Goal: Task Accomplishment & Management: Manage account settings

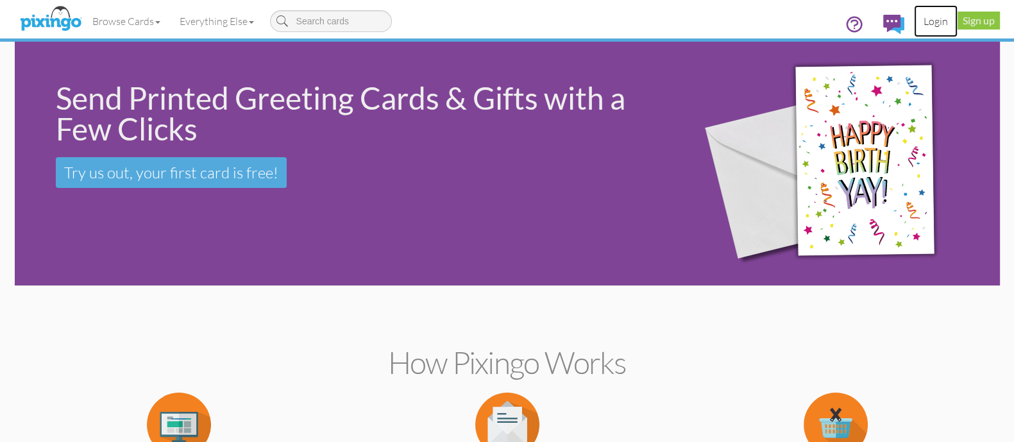
click at [931, 19] on link "Login" at bounding box center [936, 21] width 44 height 32
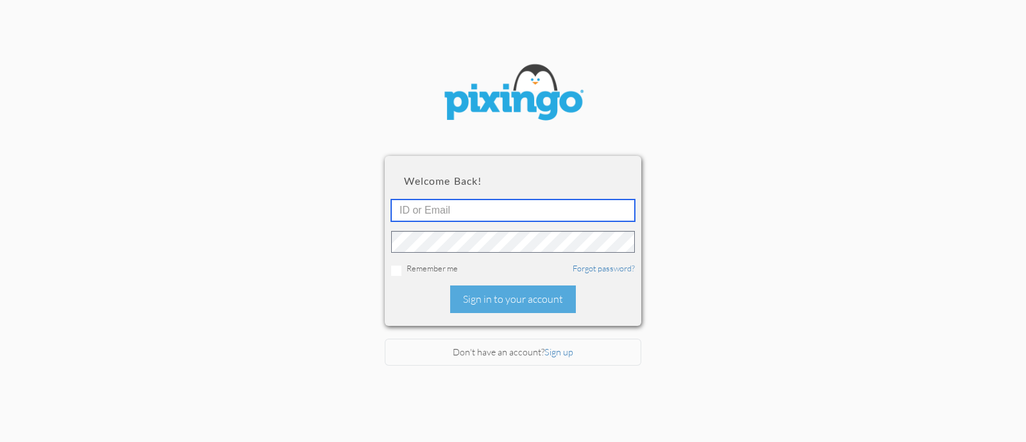
type input "beth@creatingmagicvacations.com"
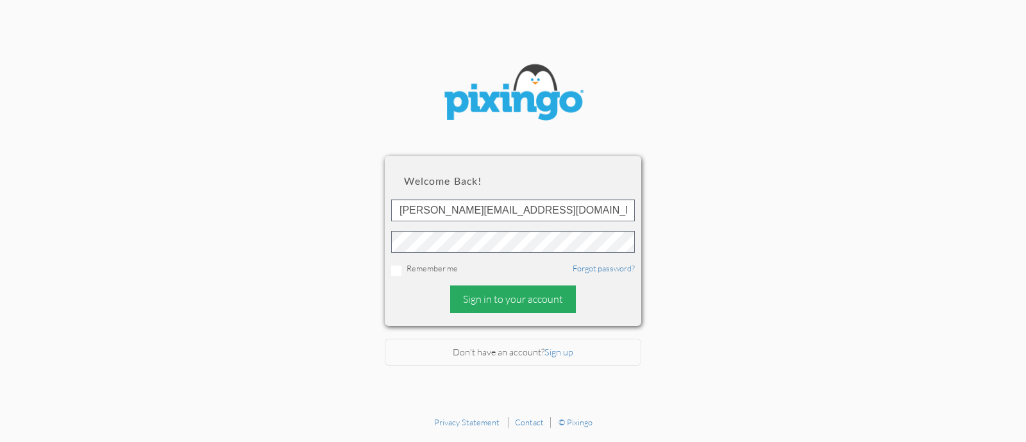
click at [532, 309] on div "Sign in to your account" at bounding box center [513, 299] width 126 height 28
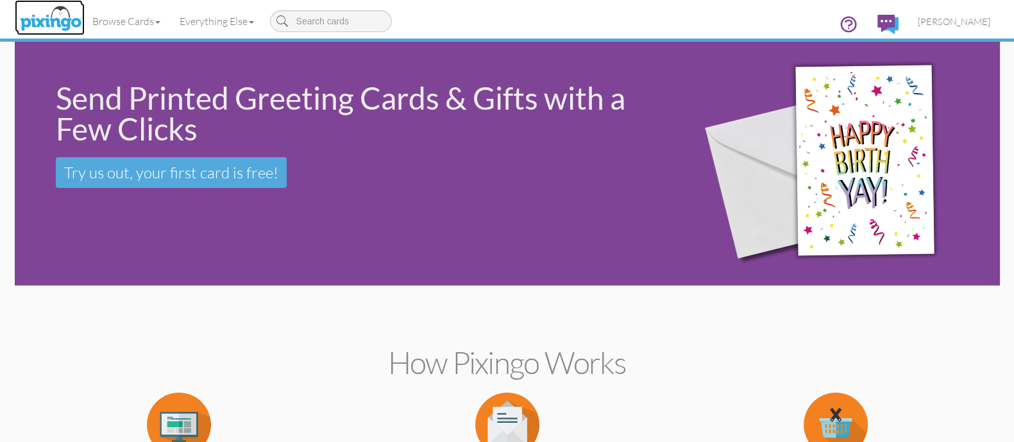
click at [65, 15] on img at bounding box center [51, 19] width 68 height 32
click at [61, 15] on img at bounding box center [51, 19] width 68 height 32
click at [138, 19] on link "Browse Cards" at bounding box center [126, 21] width 87 height 32
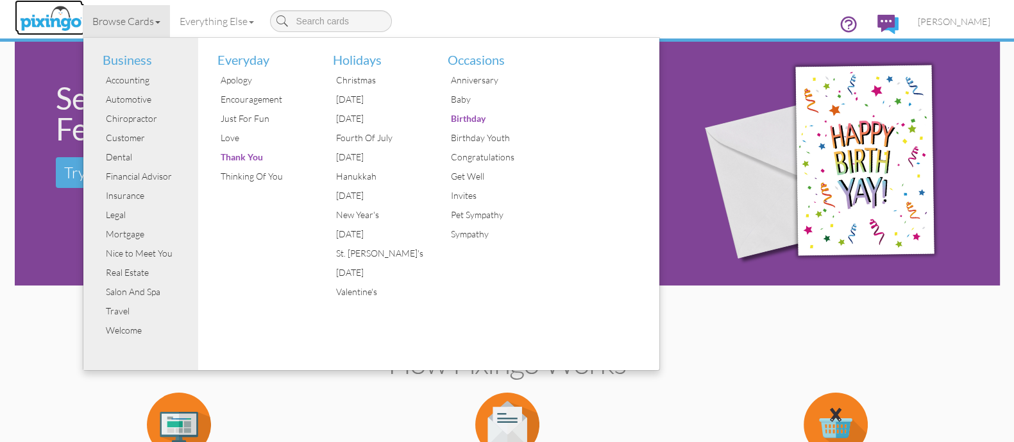
click at [61, 18] on img at bounding box center [51, 19] width 68 height 32
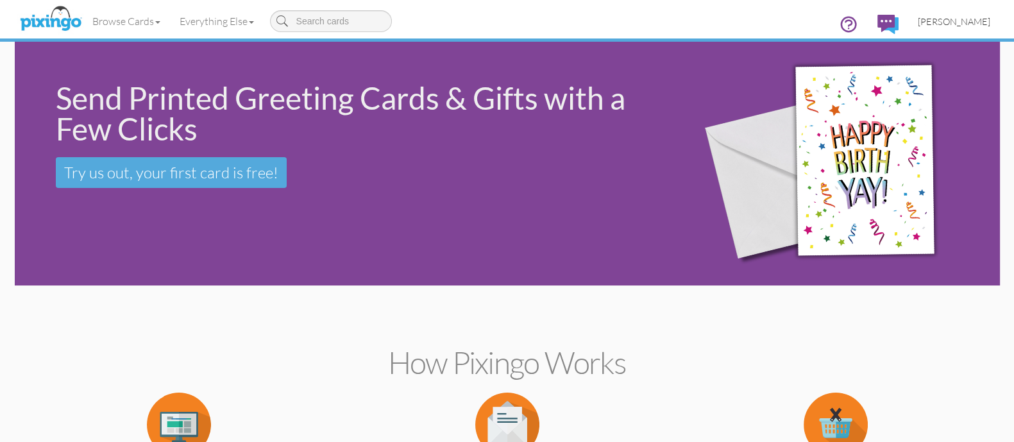
click at [964, 21] on span "[PERSON_NAME]" at bounding box center [954, 21] width 72 height 11
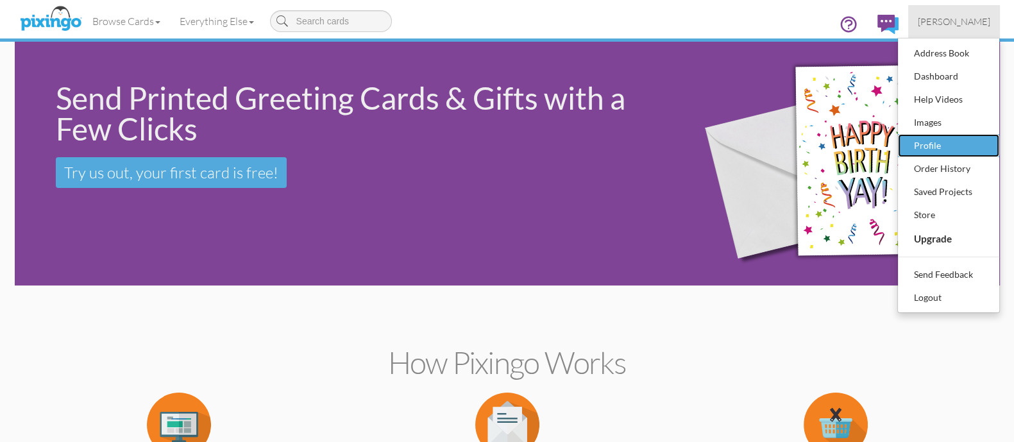
click at [952, 149] on div "Profile" at bounding box center [949, 145] width 76 height 19
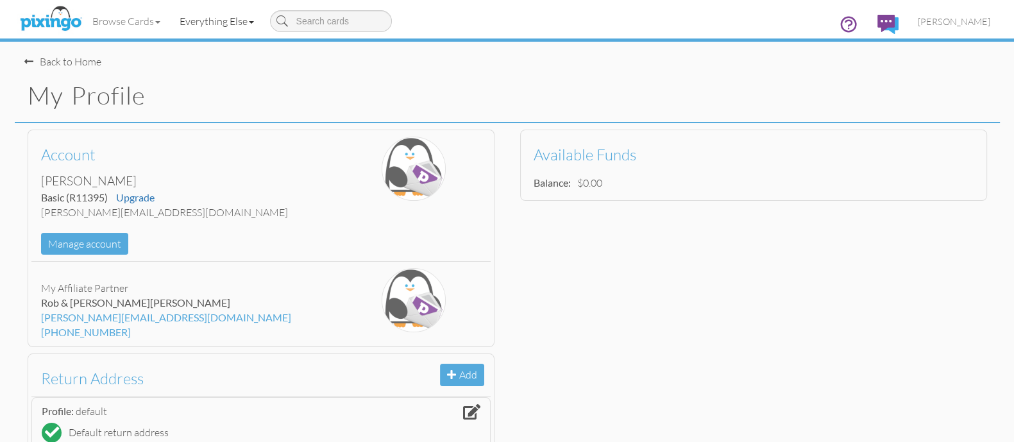
click at [211, 20] on link "Everything Else" at bounding box center [217, 21] width 94 height 32
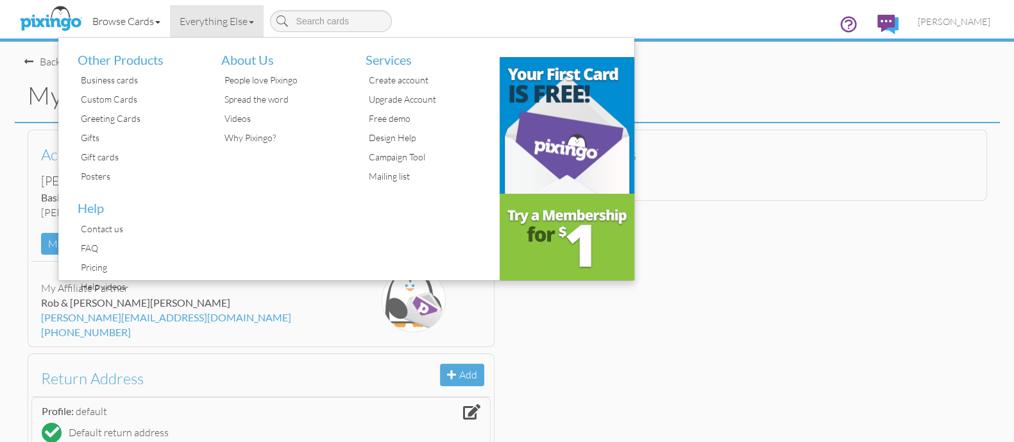
click at [140, 32] on link "Browse Cards" at bounding box center [126, 21] width 87 height 32
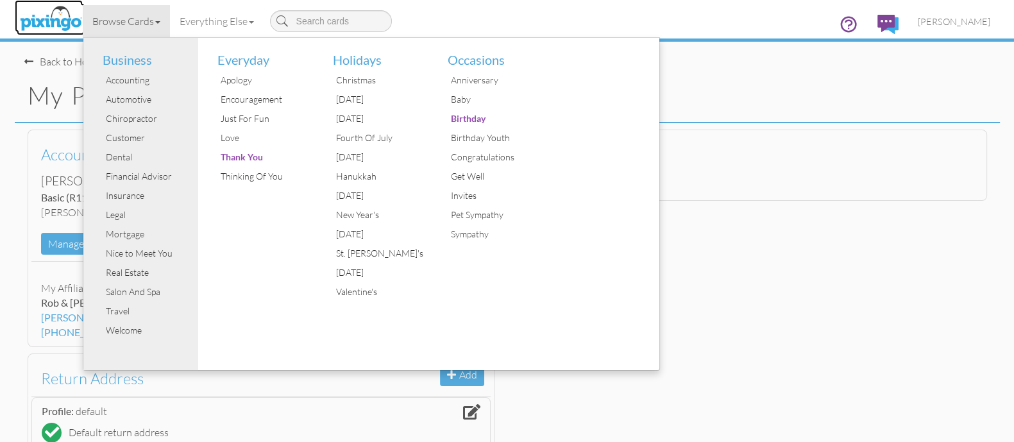
click at [55, 13] on img at bounding box center [51, 19] width 68 height 32
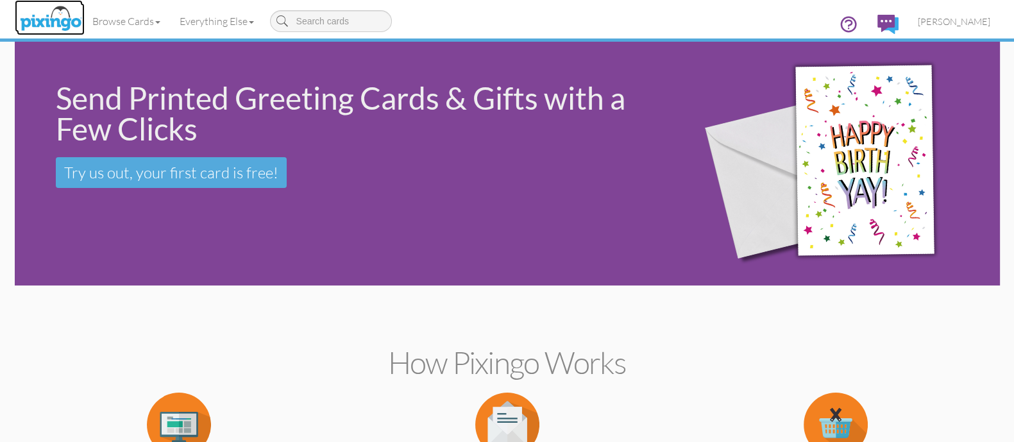
click at [55, 15] on img at bounding box center [51, 19] width 68 height 32
click at [970, 16] on span "[PERSON_NAME]" at bounding box center [954, 21] width 72 height 11
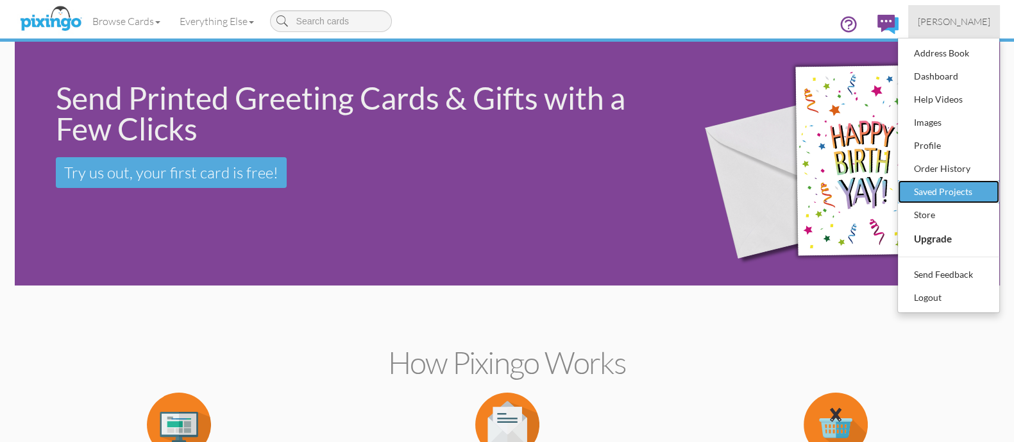
click at [938, 198] on div "Saved Projects" at bounding box center [949, 191] width 76 height 19
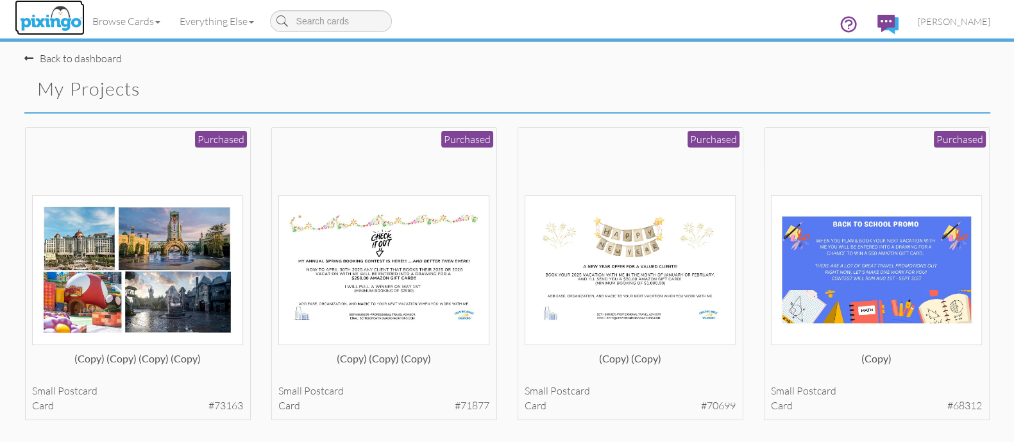
click at [68, 15] on img at bounding box center [51, 19] width 68 height 32
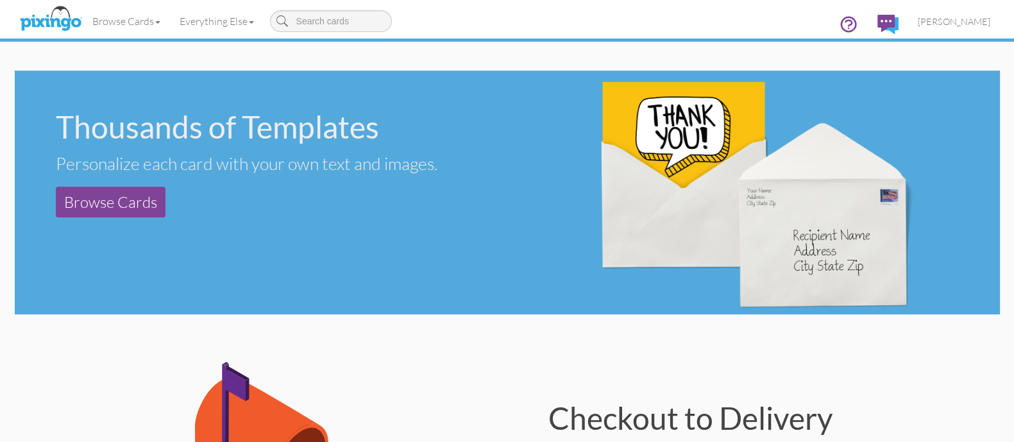
scroll to position [481, 0]
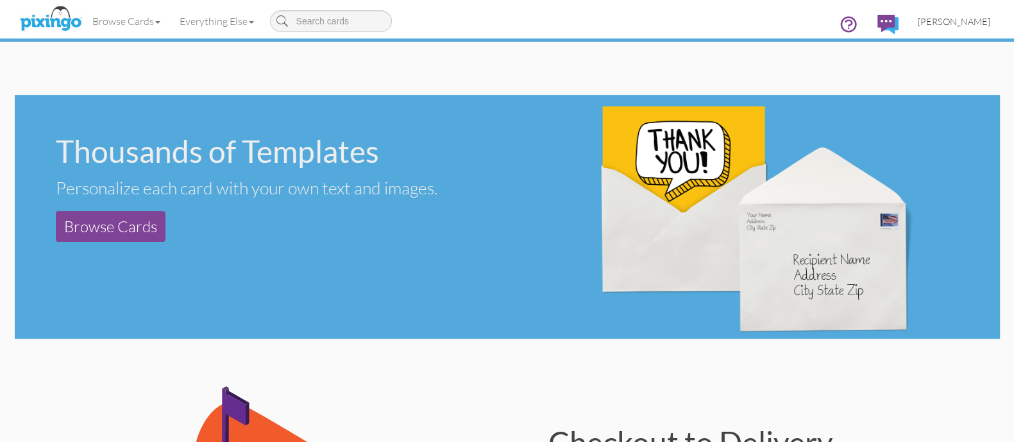
click at [952, 33] on link "[PERSON_NAME]" at bounding box center [954, 21] width 92 height 33
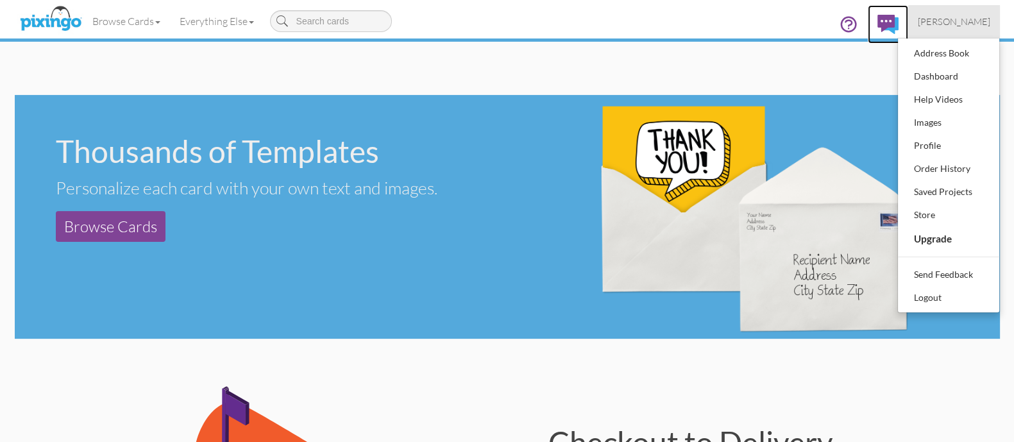
click at [898, 22] on img at bounding box center [887, 24] width 21 height 19
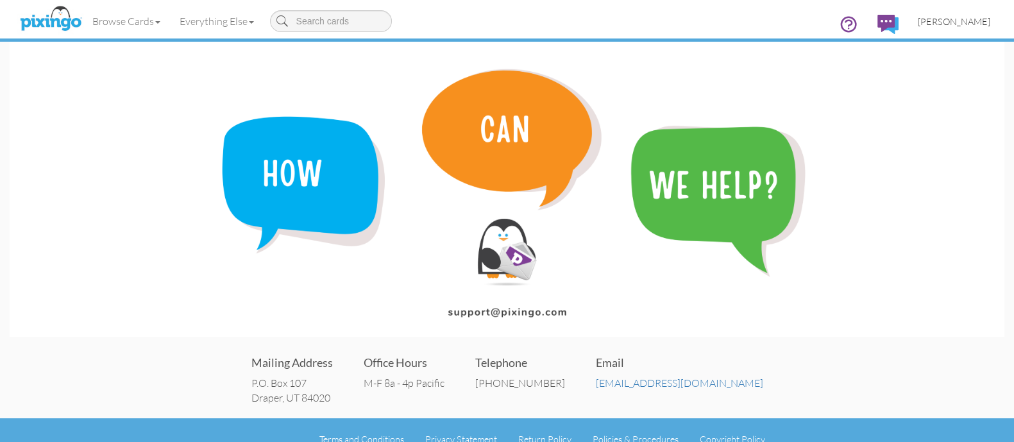
click at [949, 19] on span "[PERSON_NAME]" at bounding box center [954, 21] width 72 height 11
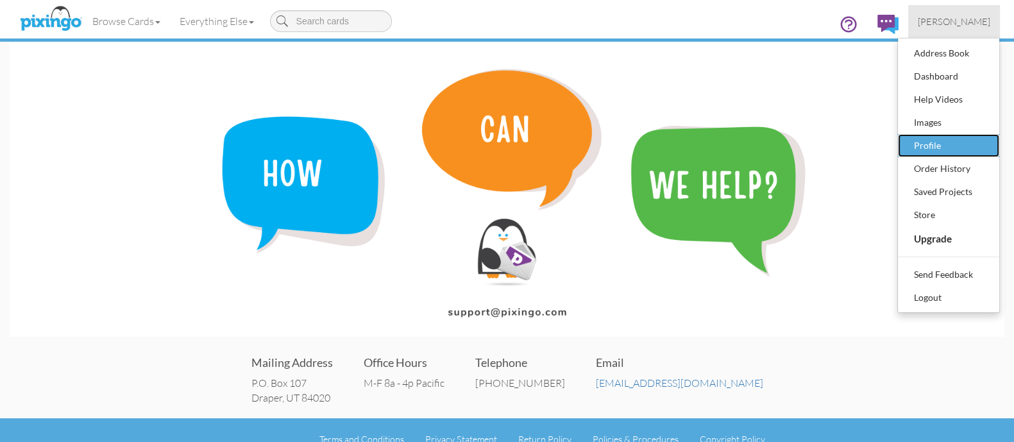
click at [945, 149] on div "Profile" at bounding box center [949, 145] width 76 height 19
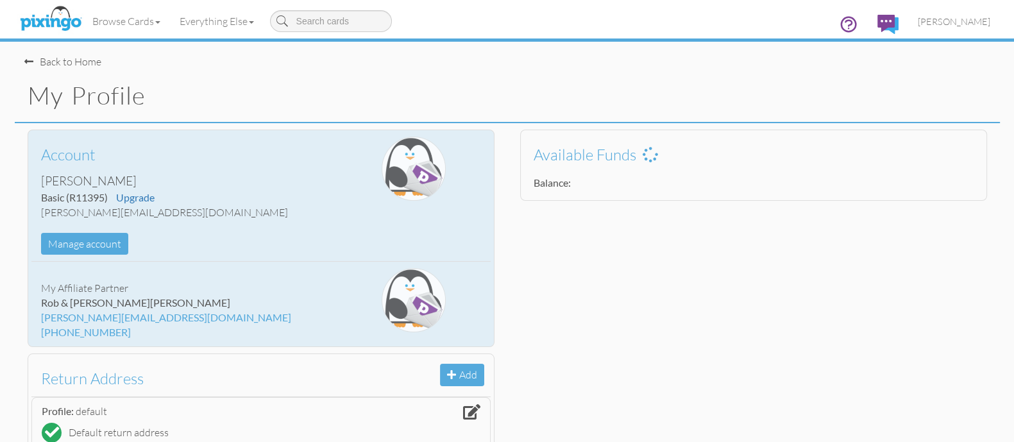
click at [151, 262] on div "Account Beth Burger Basic (R11395) Upgrade Beth@creatingmagicvacations.com Mana…" at bounding box center [261, 238] width 467 height 217
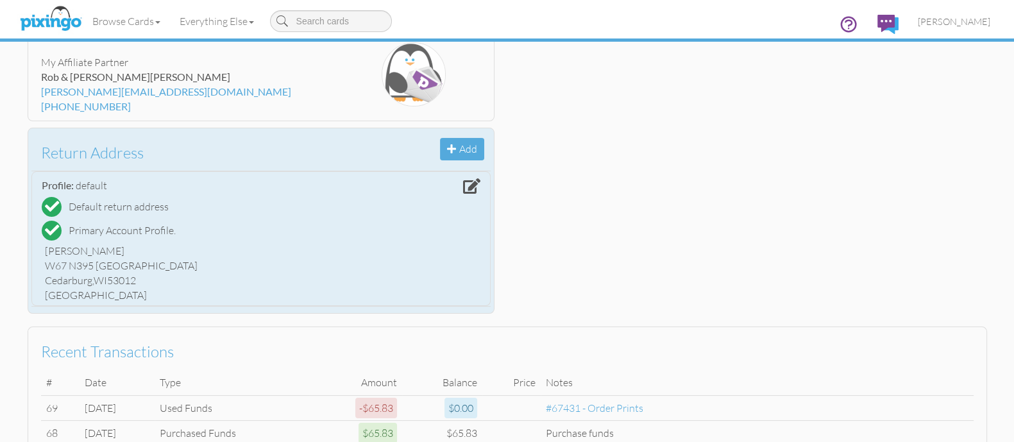
scroll to position [80, 0]
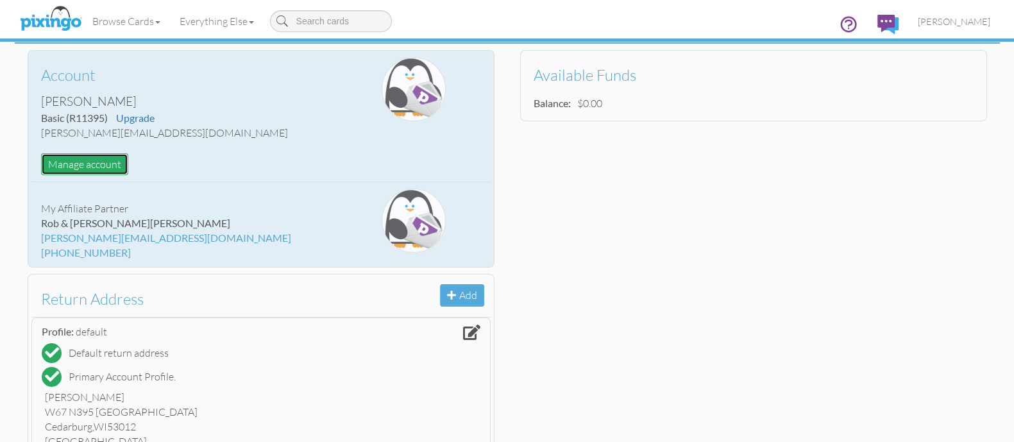
click at [103, 165] on button "Manage account" at bounding box center [84, 164] width 87 height 22
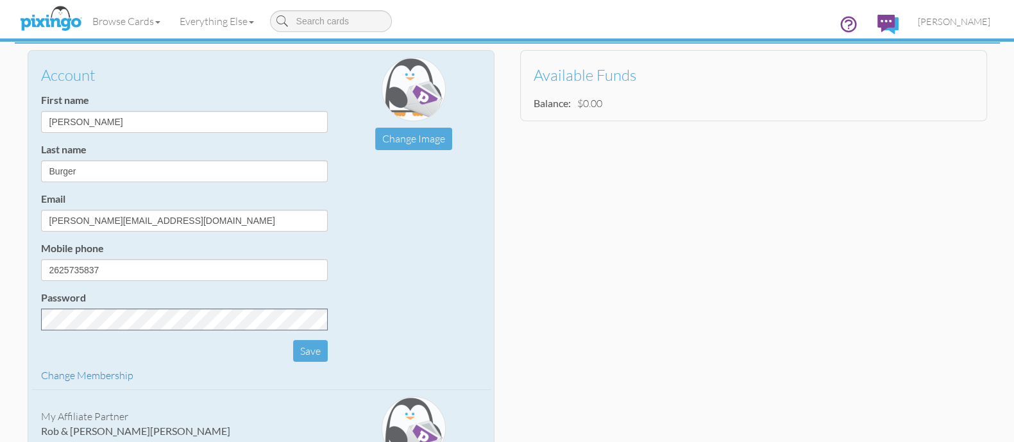
click at [625, 176] on div "Account First name Beth Last name Burger Email Beth@creatingmagicvacations.com …" at bounding box center [507, 359] width 985 height 630
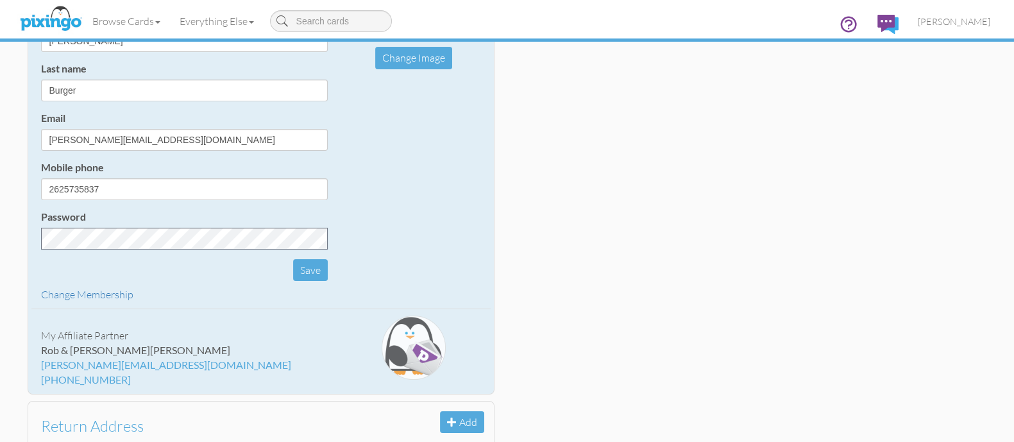
scroll to position [240, 0]
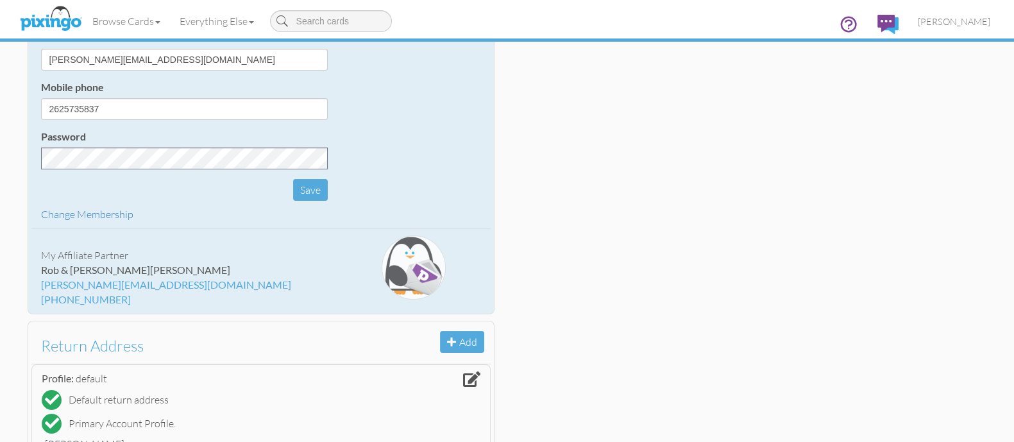
click at [109, 290] on div "kerri@creatingmagicvacations.com" at bounding box center [184, 285] width 287 height 15
click at [150, 268] on span "Stuart" at bounding box center [190, 270] width 80 height 12
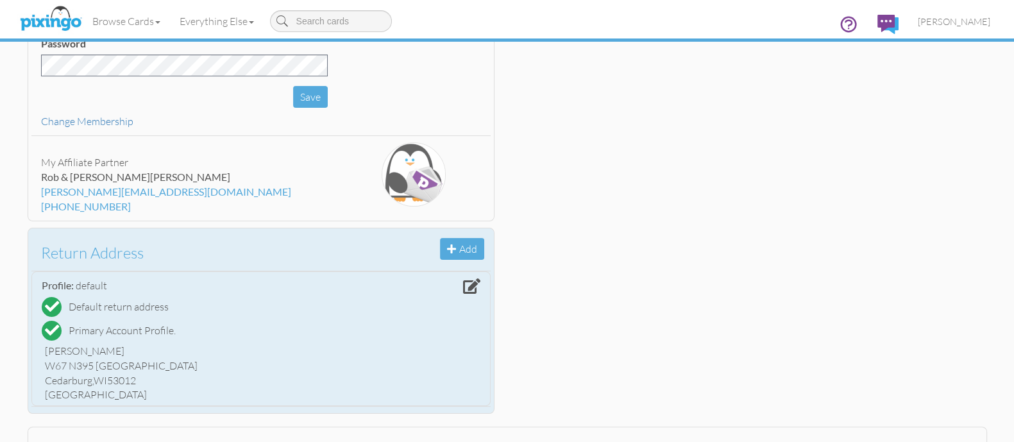
scroll to position [13, 0]
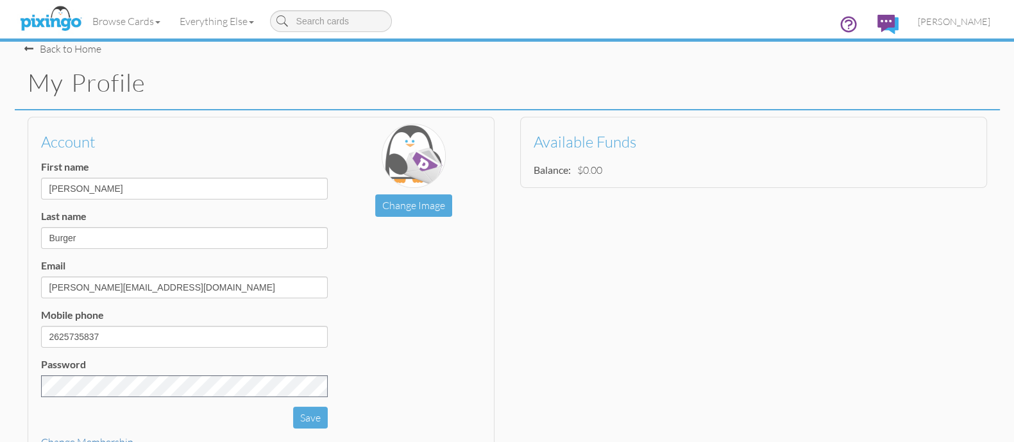
drag, startPoint x: 750, startPoint y: 185, endPoint x: 652, endPoint y: 185, distance: 98.1
click at [750, 186] on div "Available Funds Balance: $0.00" at bounding box center [753, 152] width 467 height 71
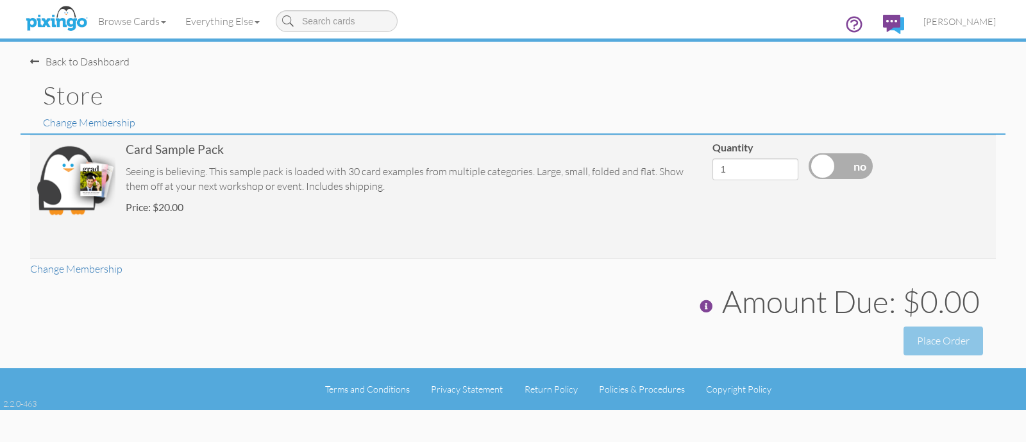
click at [74, 62] on div "Back to Dashboard" at bounding box center [79, 62] width 99 height 15
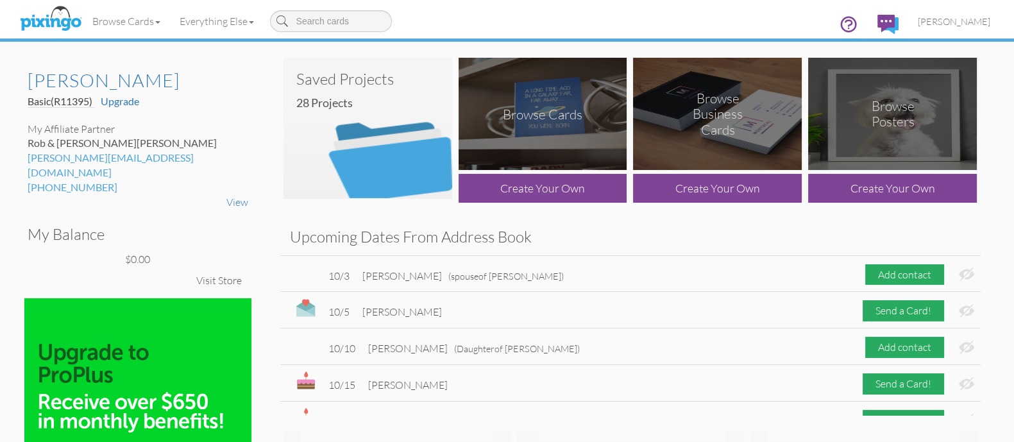
click at [397, 178] on img at bounding box center [367, 128] width 169 height 141
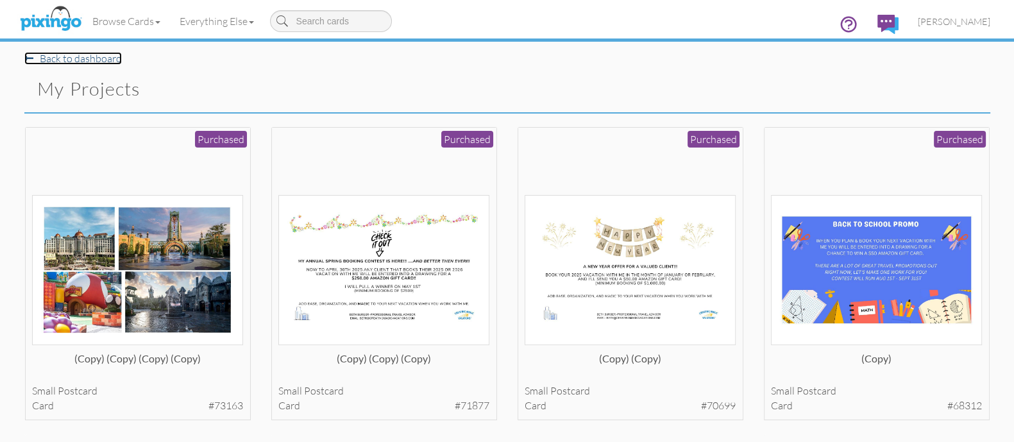
click at [30, 62] on span at bounding box center [28, 58] width 9 height 10
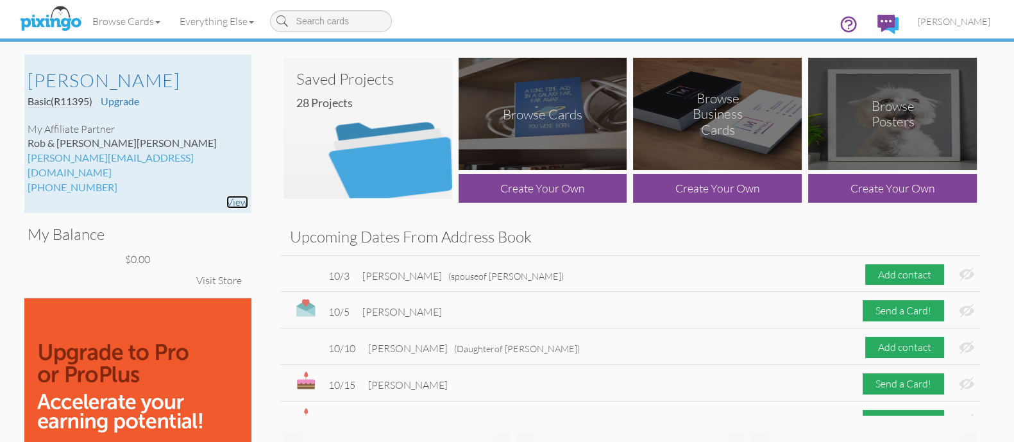
click at [244, 196] on link "View" at bounding box center [237, 202] width 22 height 13
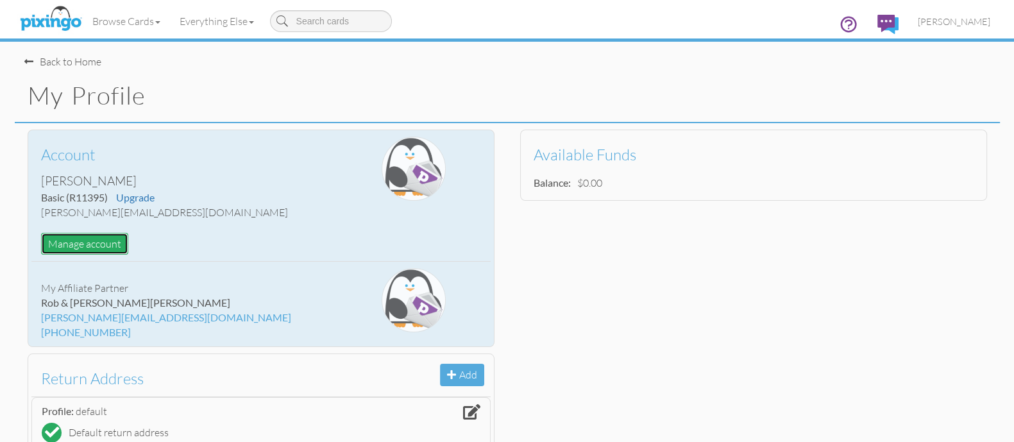
click at [105, 248] on button "Manage account" at bounding box center [84, 244] width 87 height 22
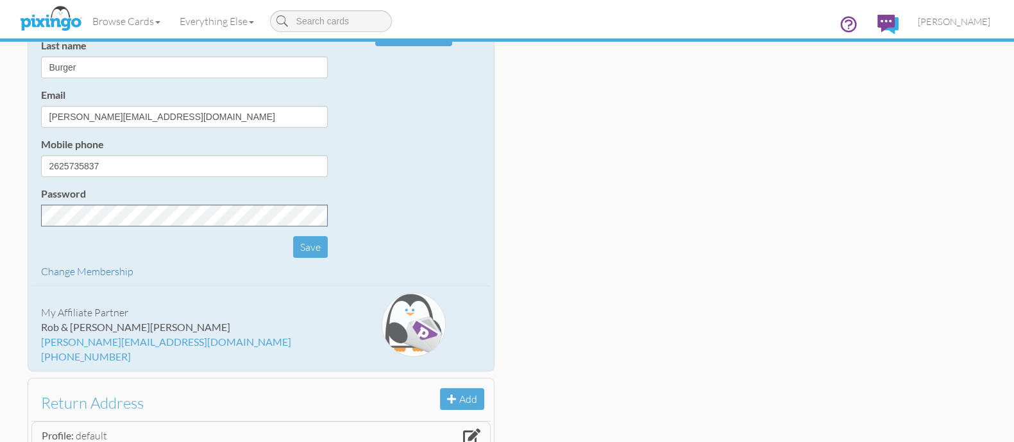
scroll to position [401, 0]
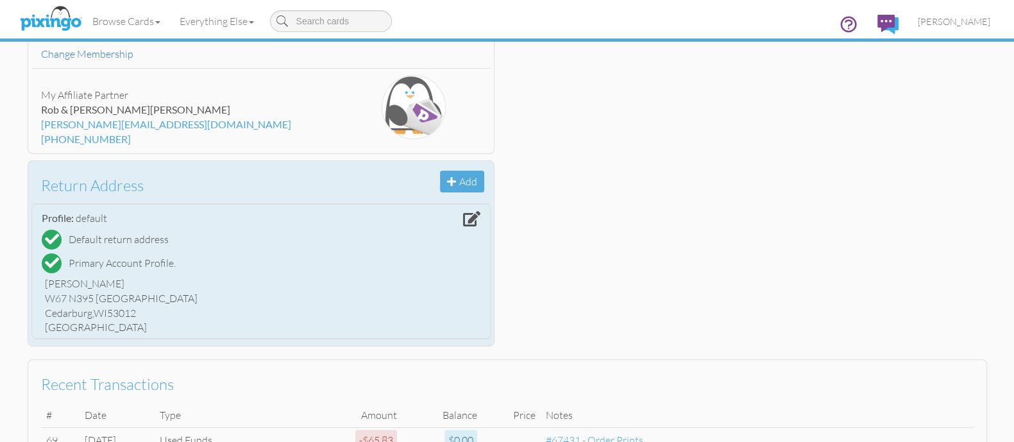
click at [300, 203] on div "Profile: default Default return address Primary Account Profile. Beth Burger W6…" at bounding box center [260, 271] width 459 height 136
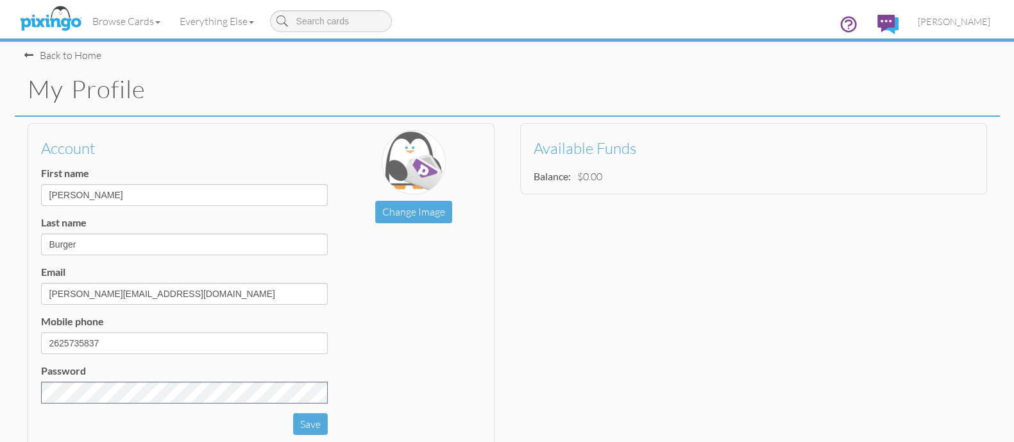
scroll to position [0, 0]
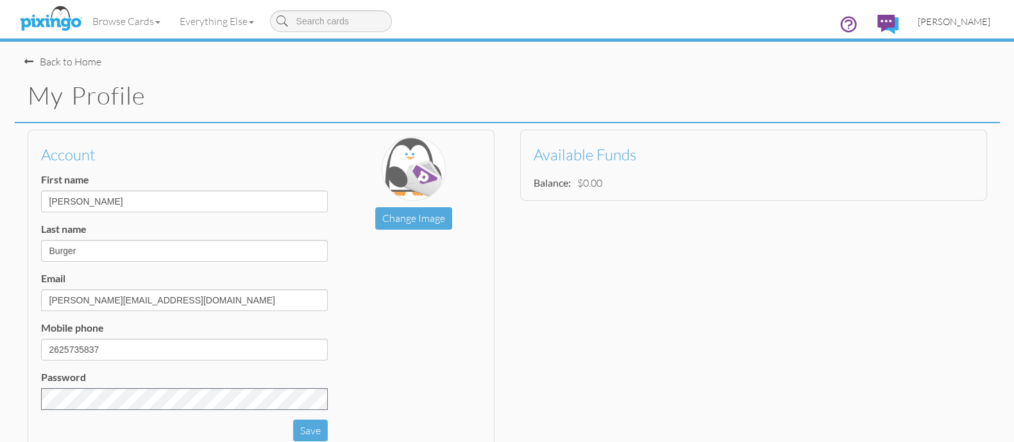
click at [973, 17] on span "[PERSON_NAME]" at bounding box center [954, 21] width 72 height 11
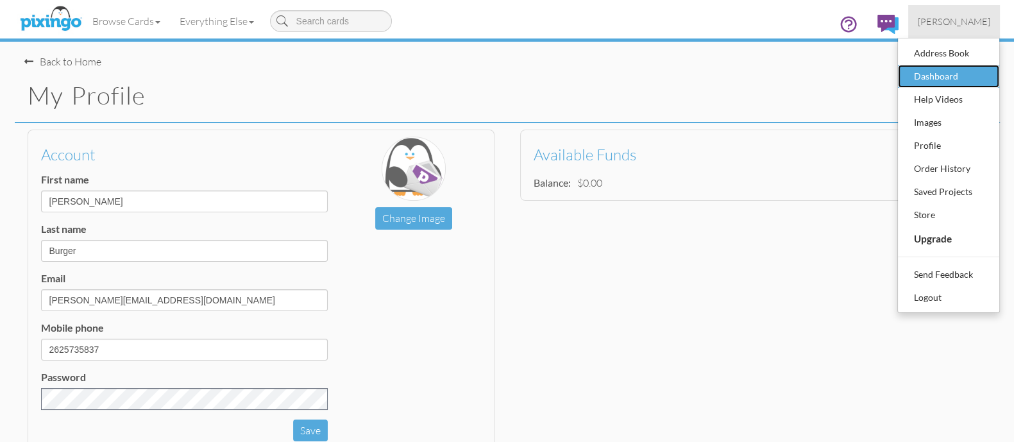
click at [954, 71] on div "Dashboard" at bounding box center [949, 76] width 76 height 19
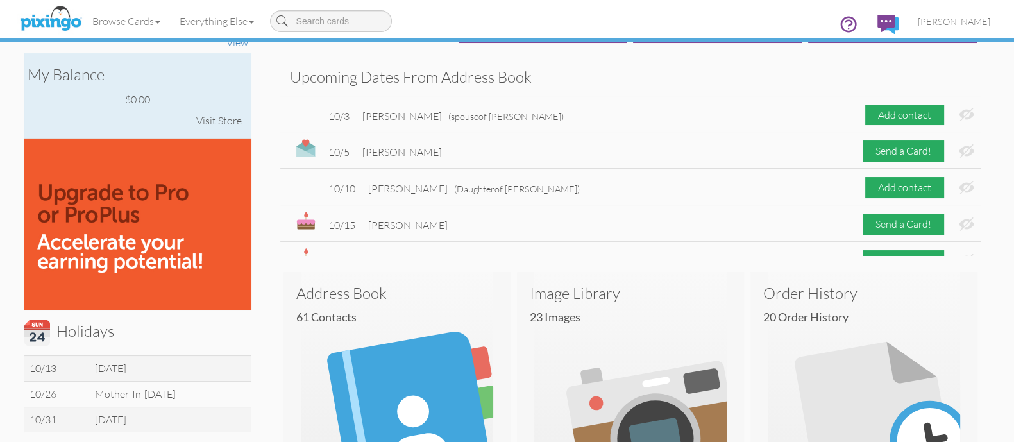
scroll to position [226, 0]
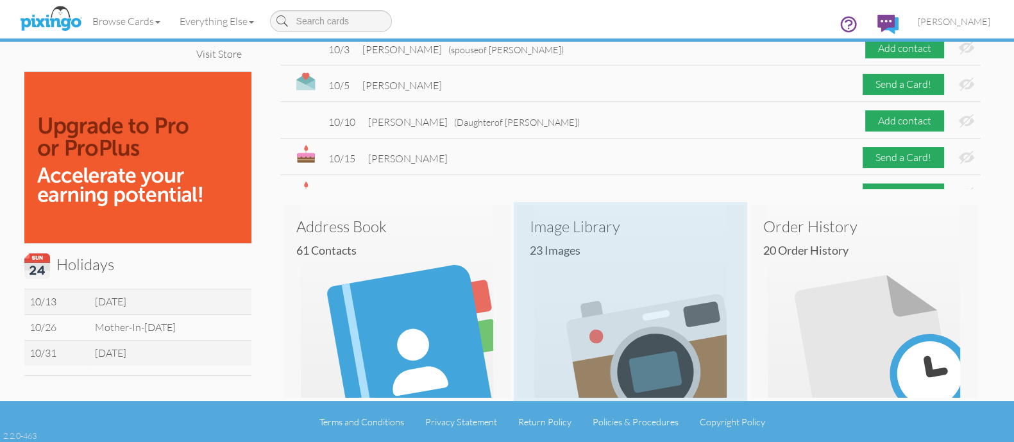
click at [626, 321] on img at bounding box center [630, 301] width 227 height 192
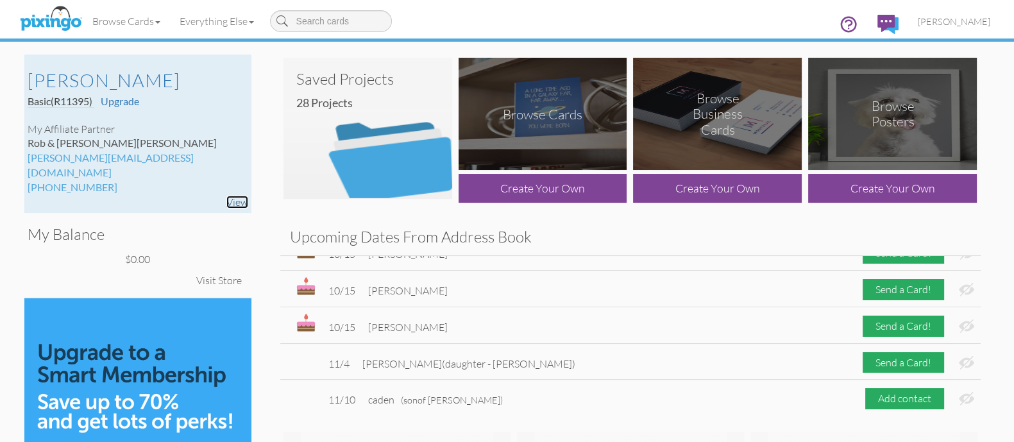
click at [237, 196] on link "View" at bounding box center [237, 202] width 22 height 13
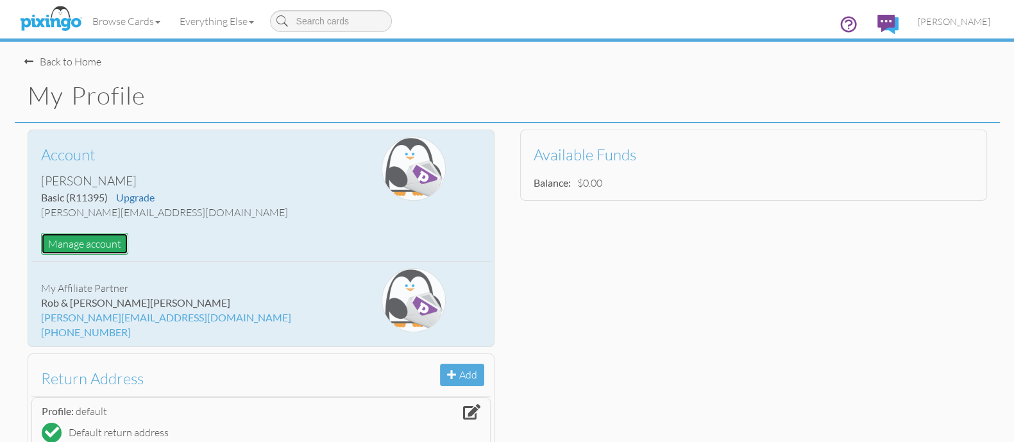
click at [90, 239] on button "Manage account" at bounding box center [84, 244] width 87 height 22
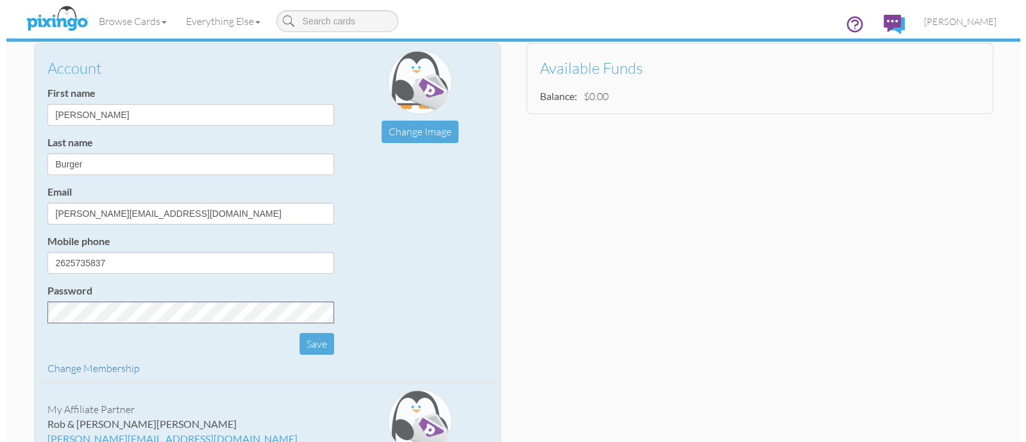
scroll to position [160, 0]
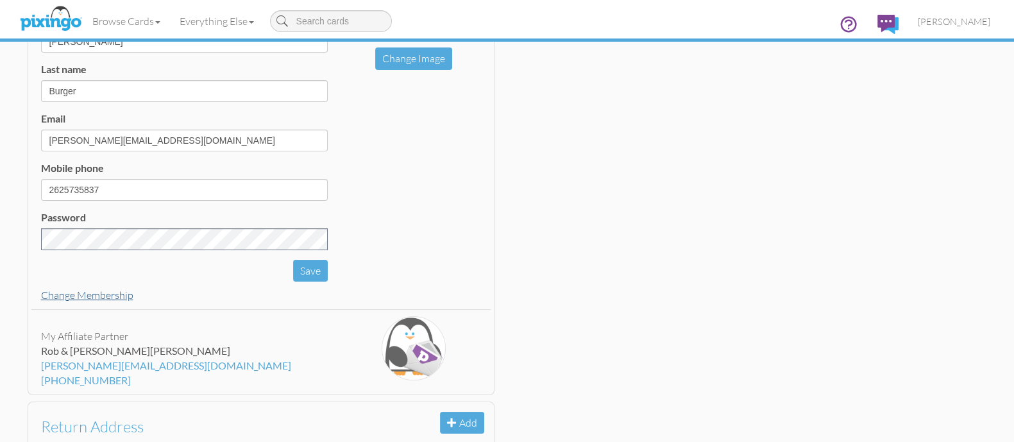
click at [103, 294] on link "Change Membership" at bounding box center [87, 295] width 92 height 13
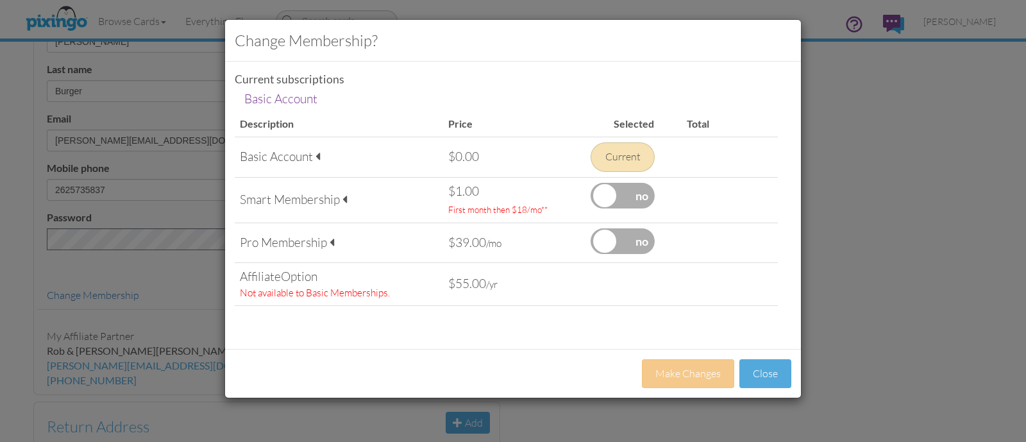
click at [604, 198] on label at bounding box center [623, 196] width 64 height 26
click at [0, 0] on input "checkbox" at bounding box center [0, 0] width 0 height 0
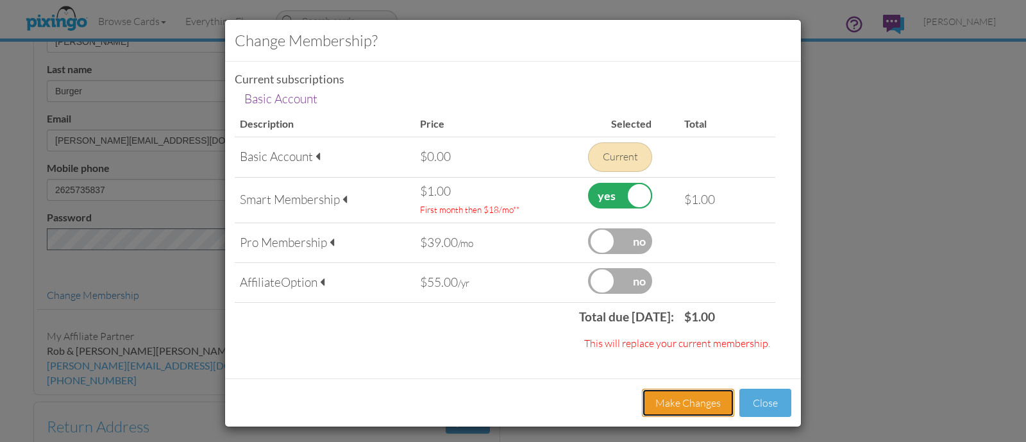
click at [700, 401] on button "Make Changes" at bounding box center [688, 403] width 92 height 29
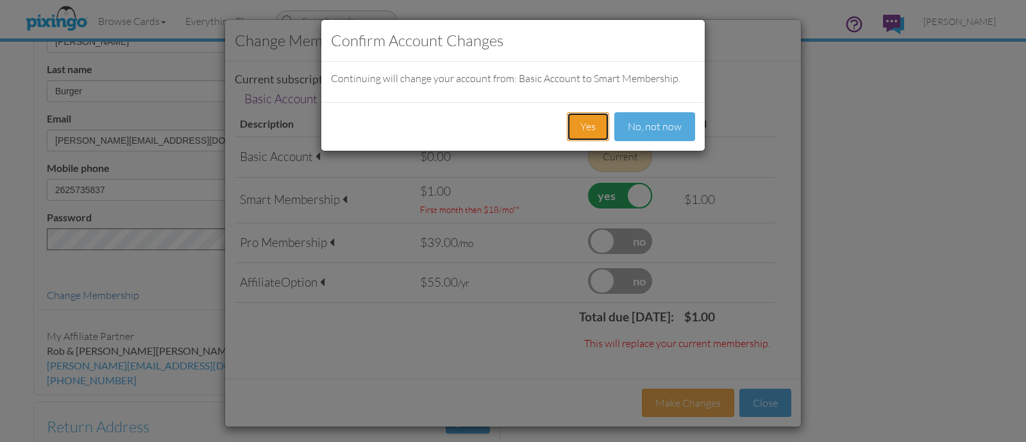
click at [601, 126] on button "Yes" at bounding box center [588, 126] width 42 height 29
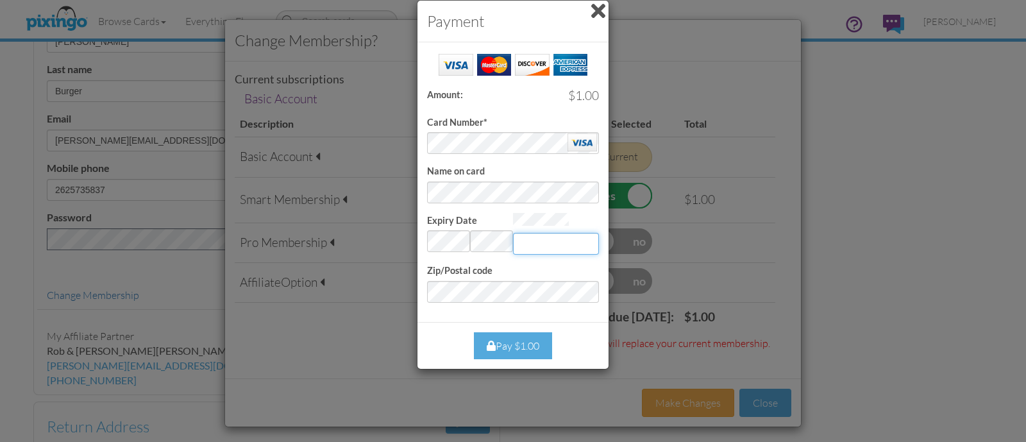
click at [533, 239] on input "Expiry Date" at bounding box center [556, 244] width 86 height 22
type input "456"
click at [446, 314] on div "Success! Amount: $1.00 Card Number* Name on card Expiry Date Invalid month and …" at bounding box center [512, 181] width 191 height 279
click at [492, 344] on span at bounding box center [491, 345] width 9 height 10
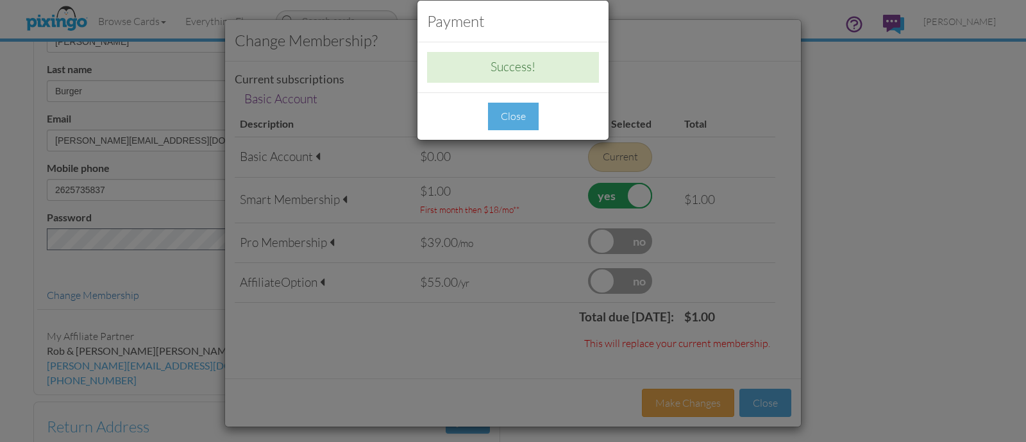
click at [532, 115] on div "Close" at bounding box center [513, 117] width 51 height 28
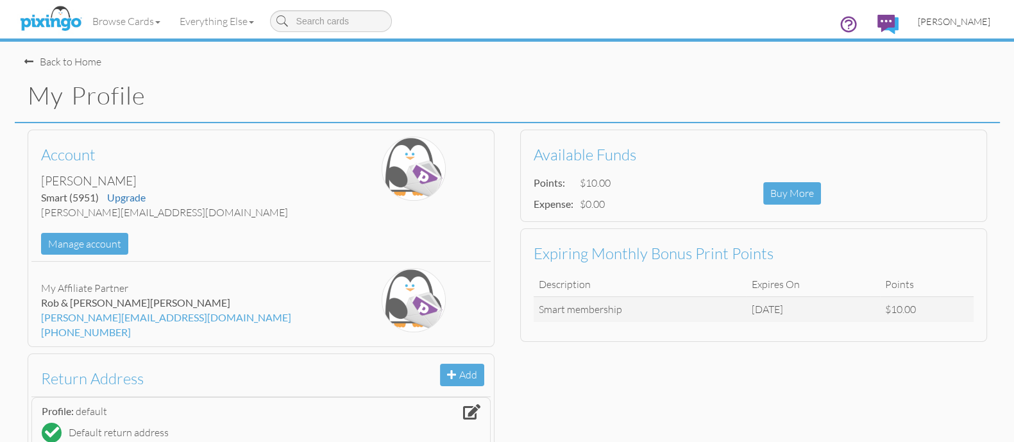
click at [986, 24] on span "[PERSON_NAME]" at bounding box center [954, 21] width 72 height 11
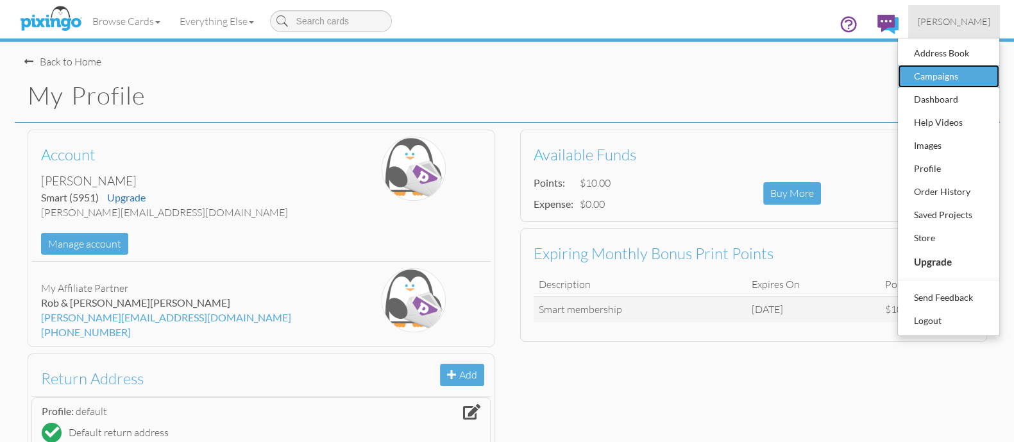
click at [943, 75] on div "Campaigns" at bounding box center [949, 76] width 76 height 19
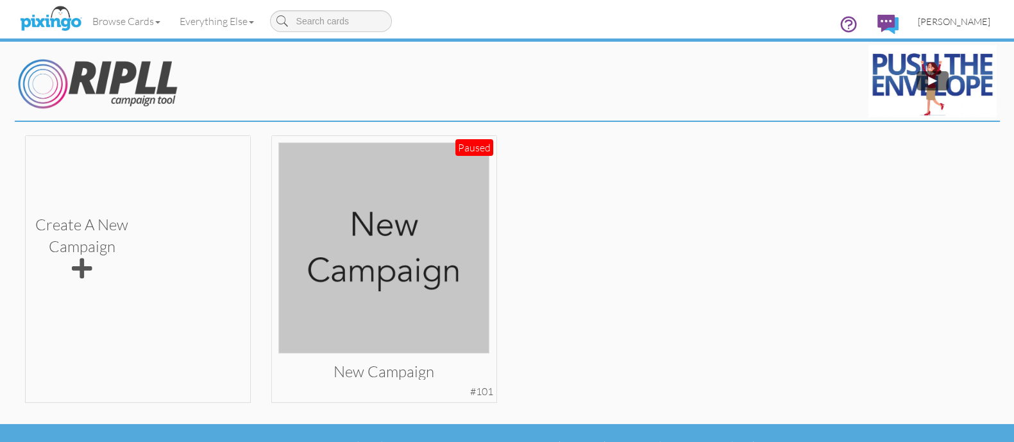
click at [982, 19] on span "[PERSON_NAME]" at bounding box center [954, 21] width 72 height 11
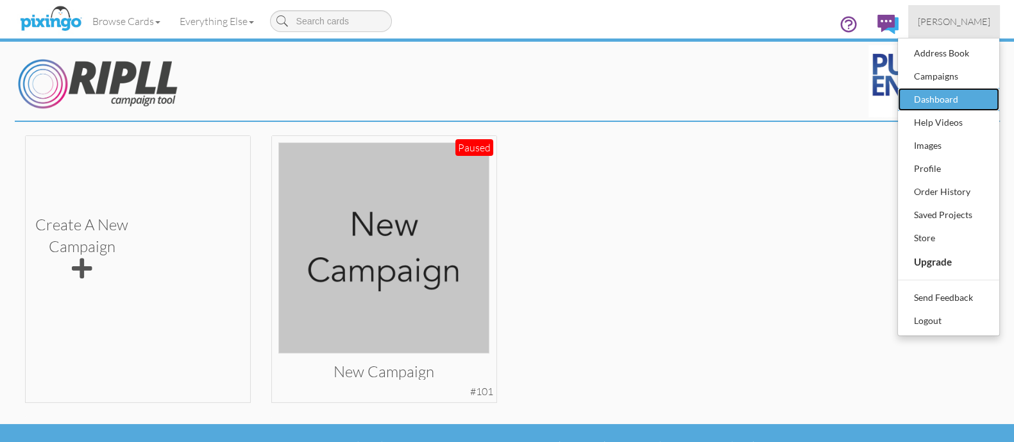
click at [943, 98] on div "Dashboard" at bounding box center [949, 99] width 76 height 19
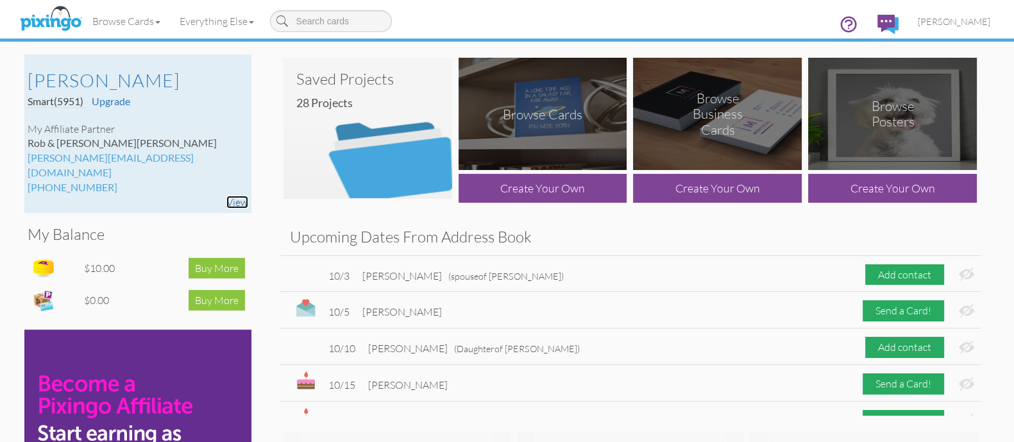
click at [236, 196] on link "View" at bounding box center [237, 202] width 22 height 13
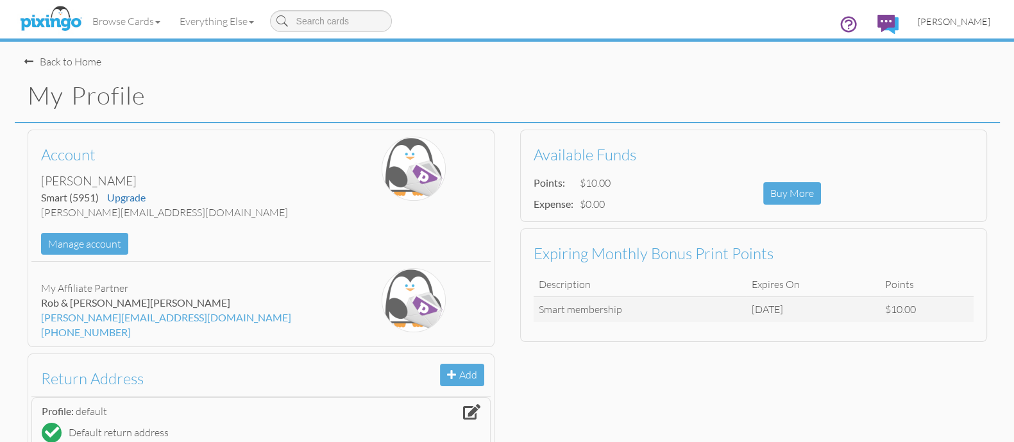
click at [971, 10] on link "[PERSON_NAME]" at bounding box center [954, 21] width 92 height 33
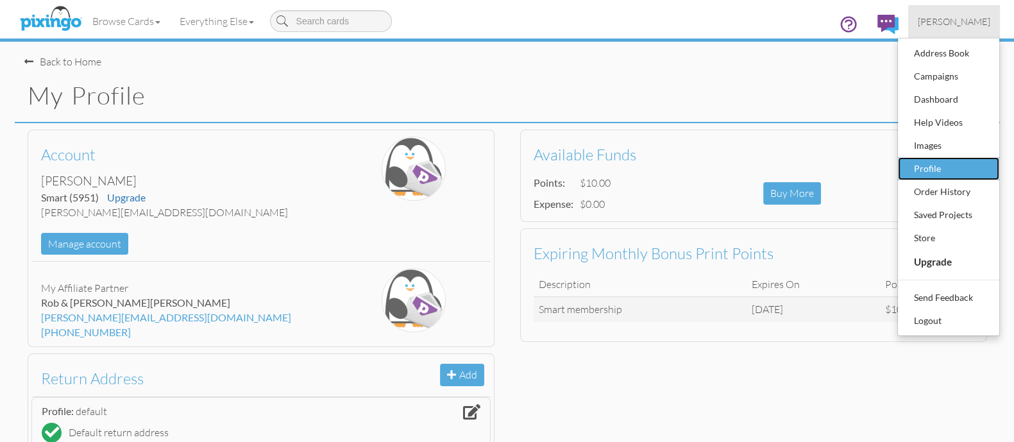
click at [932, 172] on div "Profile" at bounding box center [949, 168] width 76 height 19
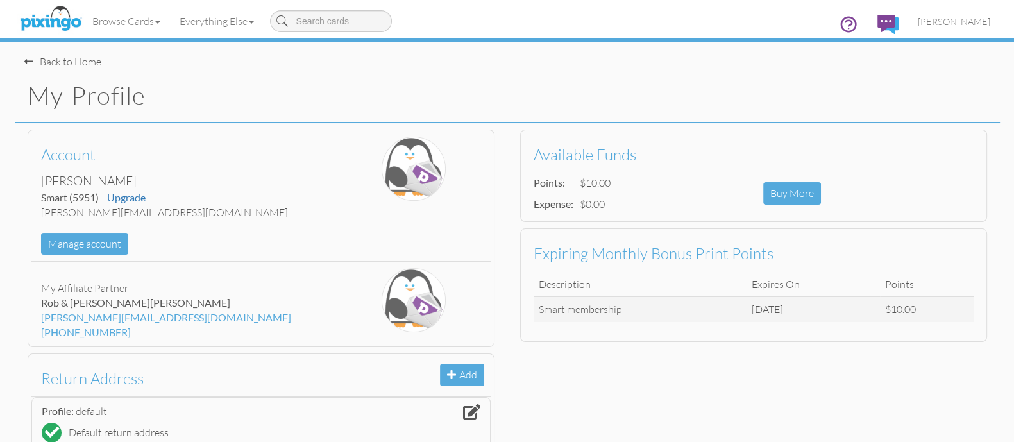
click at [39, 62] on div "Back to Home" at bounding box center [62, 62] width 77 height 15
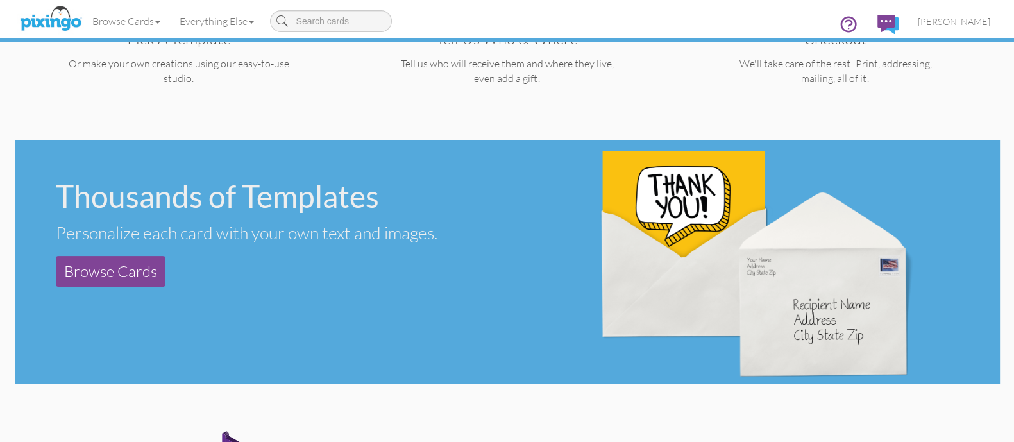
scroll to position [401, 0]
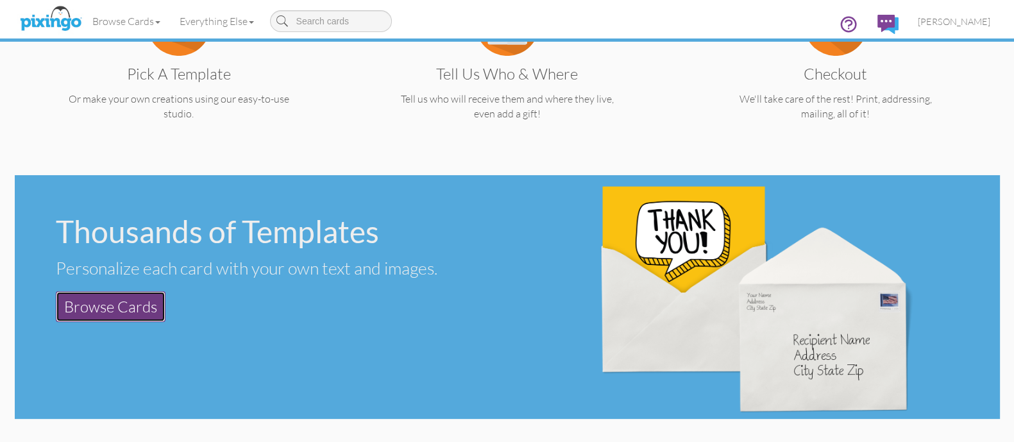
click at [146, 311] on link "Browse Cards" at bounding box center [111, 306] width 110 height 31
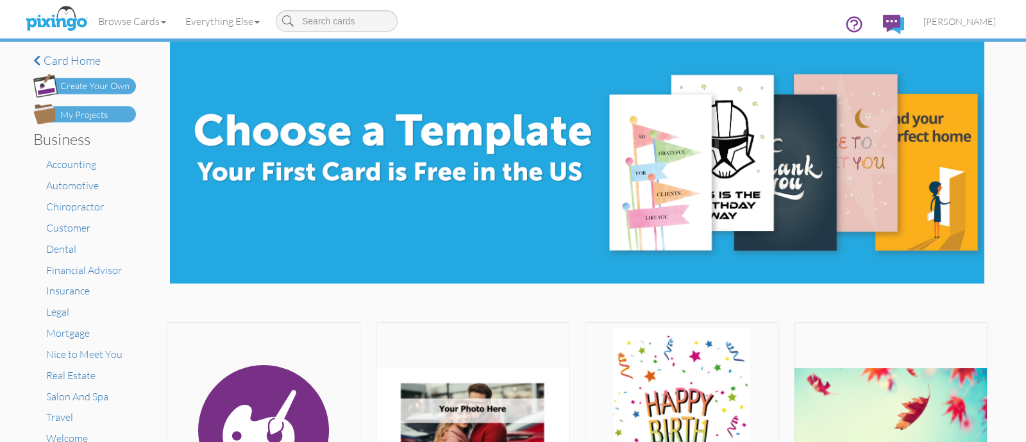
click at [82, 110] on div "My Projects" at bounding box center [83, 114] width 47 height 13
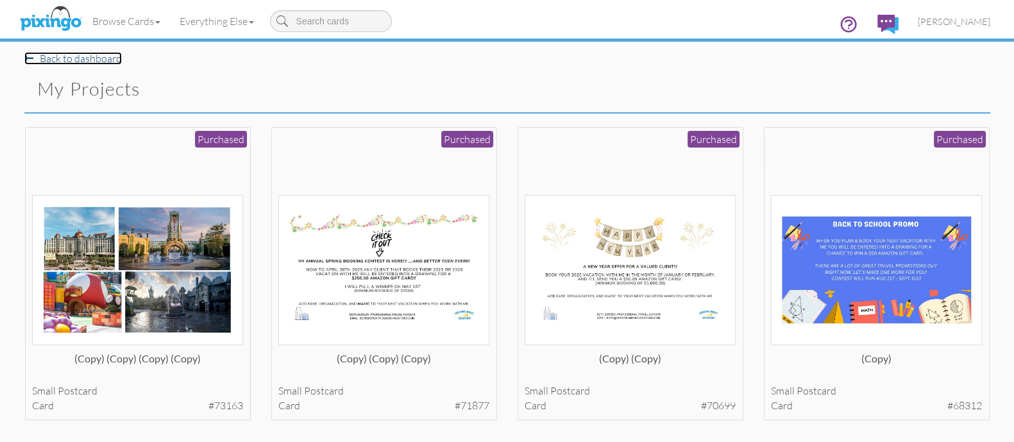
click at [31, 58] on span at bounding box center [28, 58] width 9 height 10
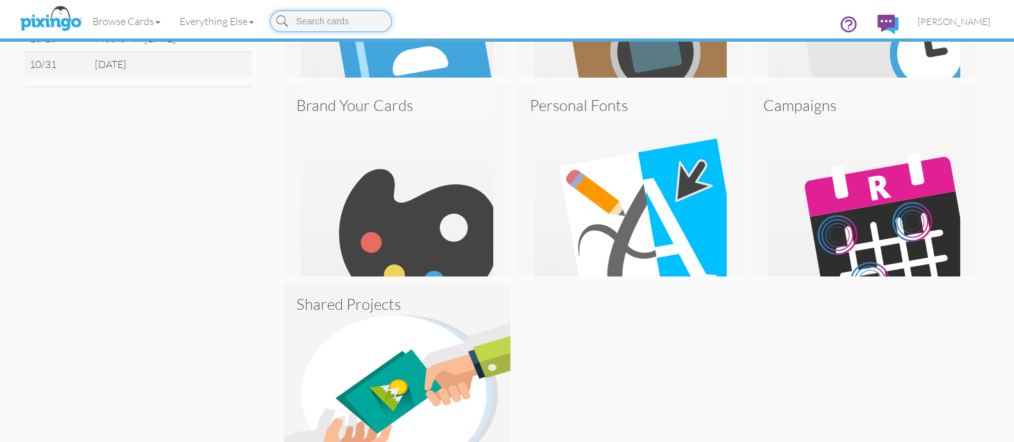
scroll to position [624, 0]
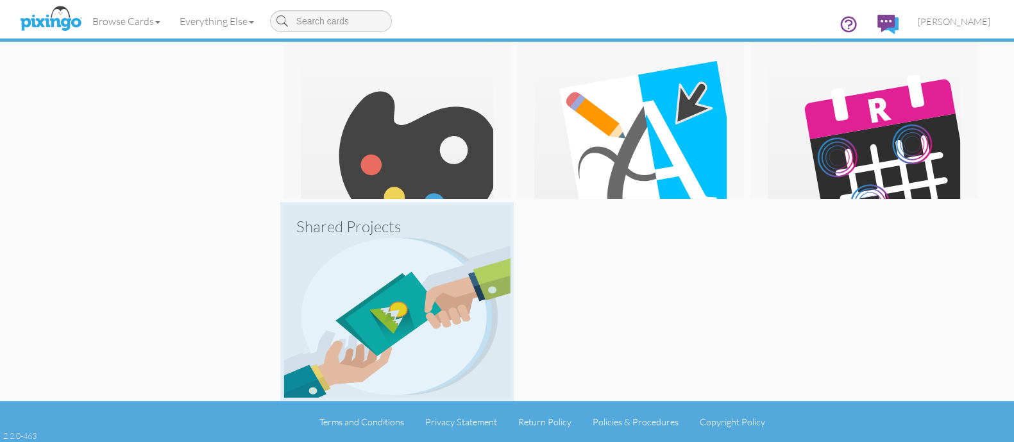
click at [372, 294] on img at bounding box center [396, 301] width 227 height 192
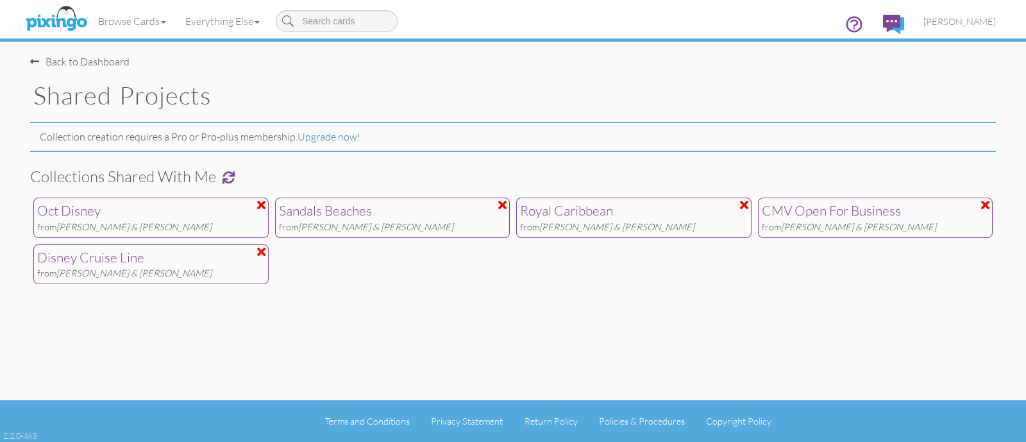
click at [228, 178] on span at bounding box center [229, 177] width 12 height 12
click at [169, 224] on div "from Rob & Kerri Stuart" at bounding box center [151, 227] width 228 height 13
click at [139, 274] on div "from Rob & Kerri Stuart" at bounding box center [151, 273] width 228 height 13
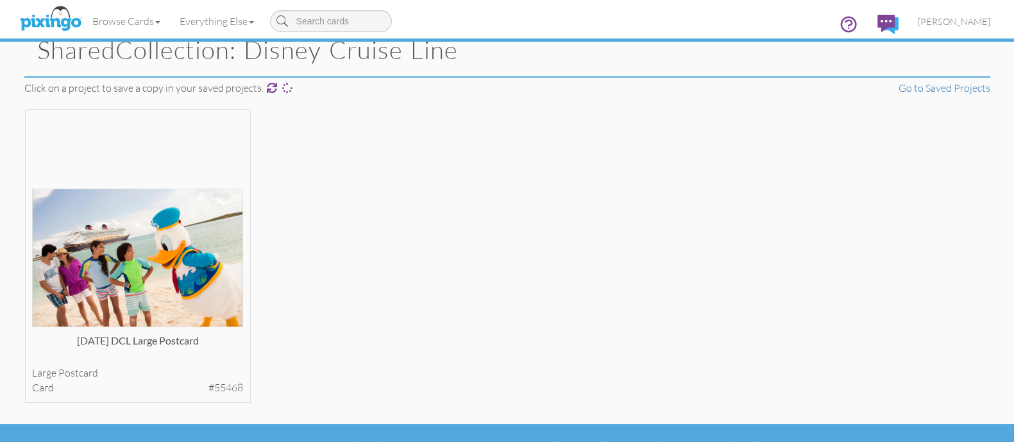
scroll to position [69, 0]
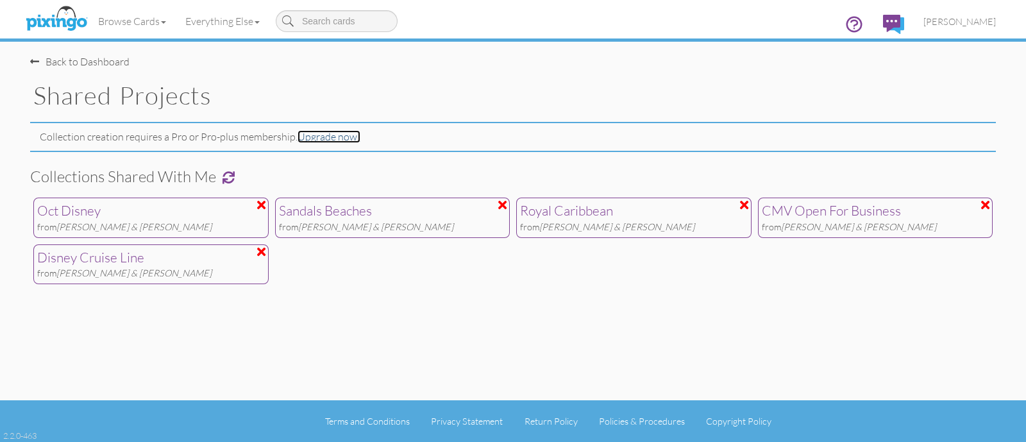
click at [315, 137] on link "Upgrade now!" at bounding box center [329, 136] width 63 height 13
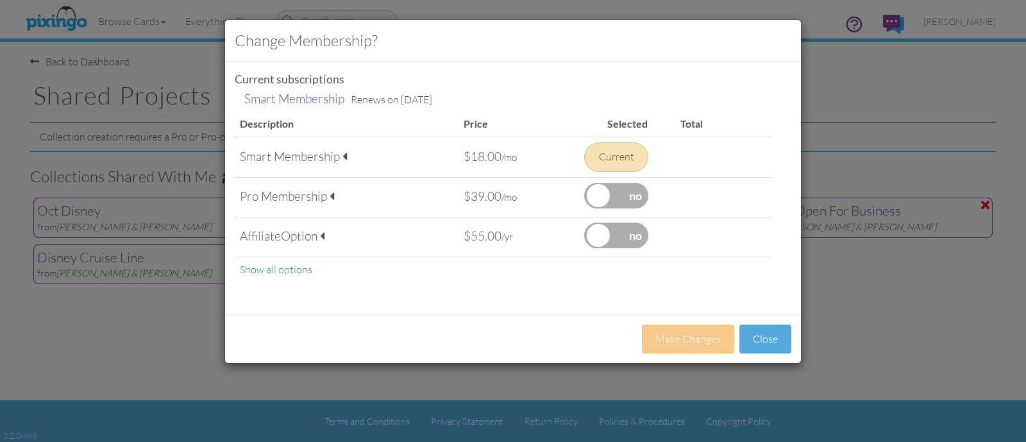
click at [605, 201] on label at bounding box center [616, 196] width 64 height 26
click at [0, 0] on input "checkbox" at bounding box center [0, 0] width 0 height 0
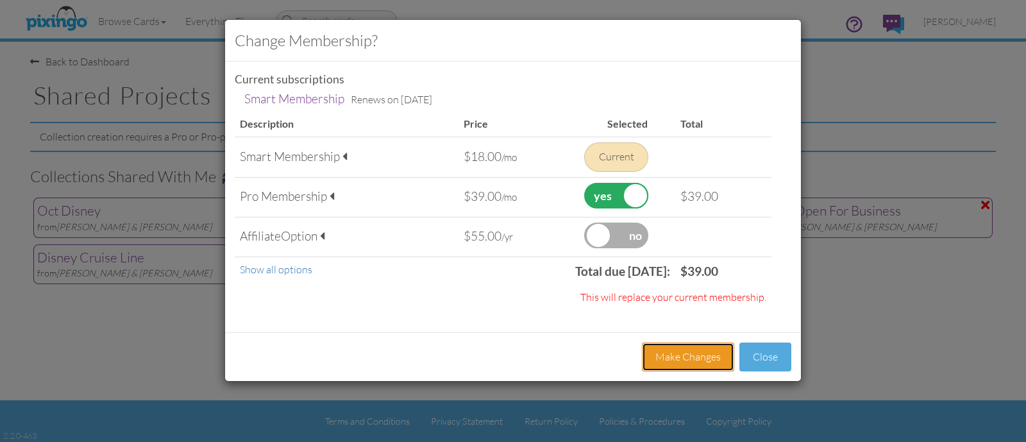
click at [708, 358] on button "Make Changes" at bounding box center [688, 356] width 92 height 29
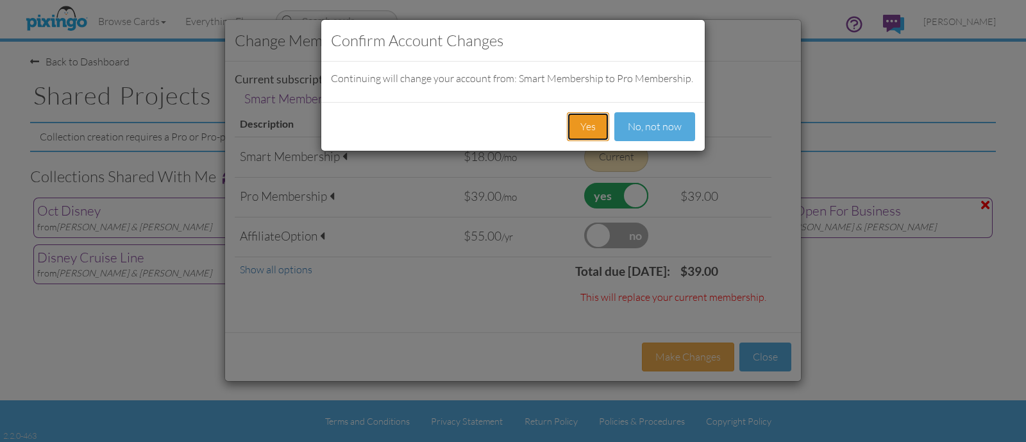
click at [584, 130] on button "Yes" at bounding box center [588, 126] width 42 height 29
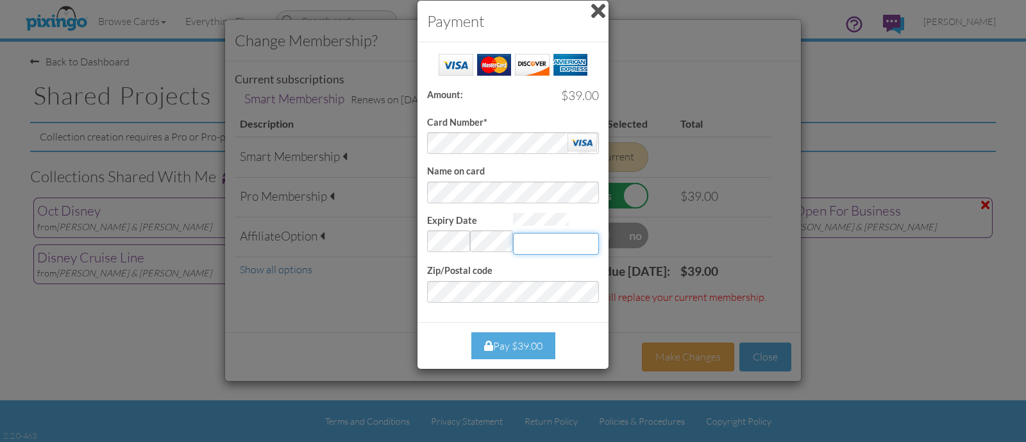
click at [516, 246] on input "Expiry Date" at bounding box center [556, 244] width 86 height 22
type input "456"
click at [507, 278] on form "Card Number* Name on card Expiry Date Invalid month and year 456 Zip/Postal code" at bounding box center [513, 177] width 172 height 250
click at [436, 307] on div "Success! Amount: $39.00 Card Number* Name on card Expiry Date Invalid month and…" at bounding box center [512, 181] width 191 height 279
click at [496, 341] on div "Pay $39.00" at bounding box center [513, 346] width 84 height 28
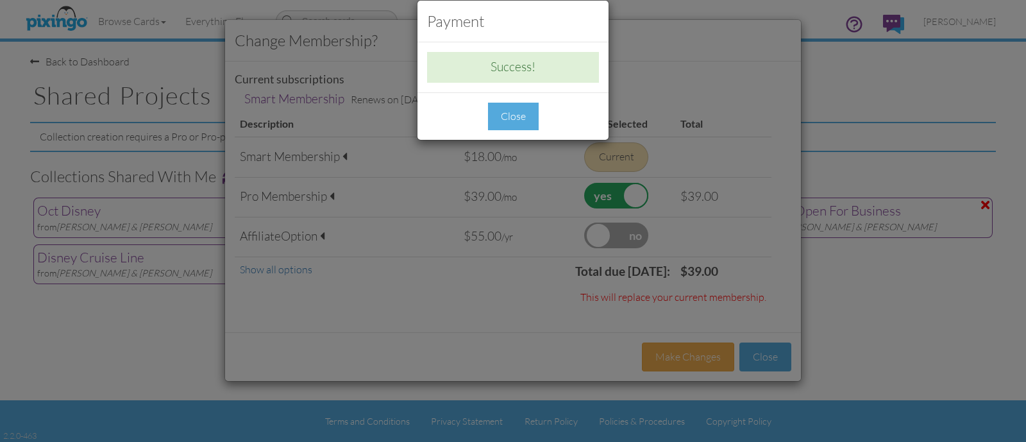
click at [509, 122] on div "Close" at bounding box center [513, 117] width 51 height 28
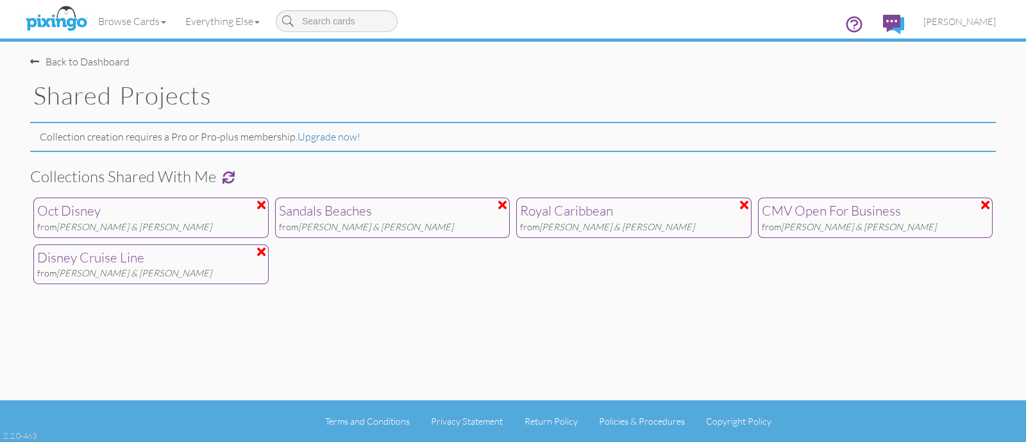
click at [231, 178] on span at bounding box center [229, 177] width 12 height 12
click at [33, 56] on span at bounding box center [34, 61] width 9 height 10
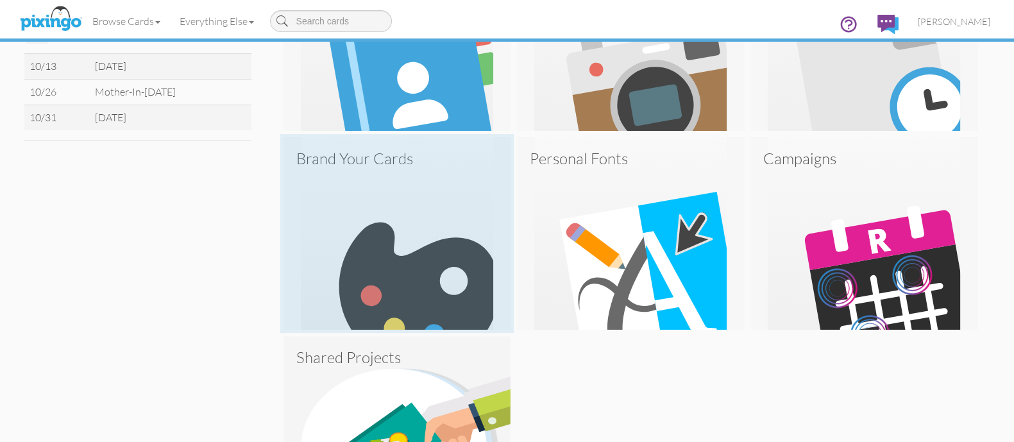
scroll to position [624, 0]
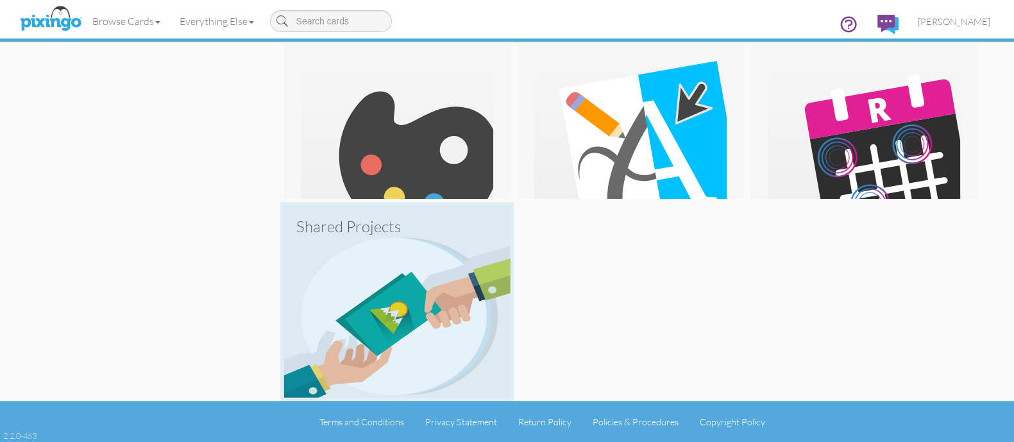
click at [406, 287] on img at bounding box center [396, 301] width 227 height 192
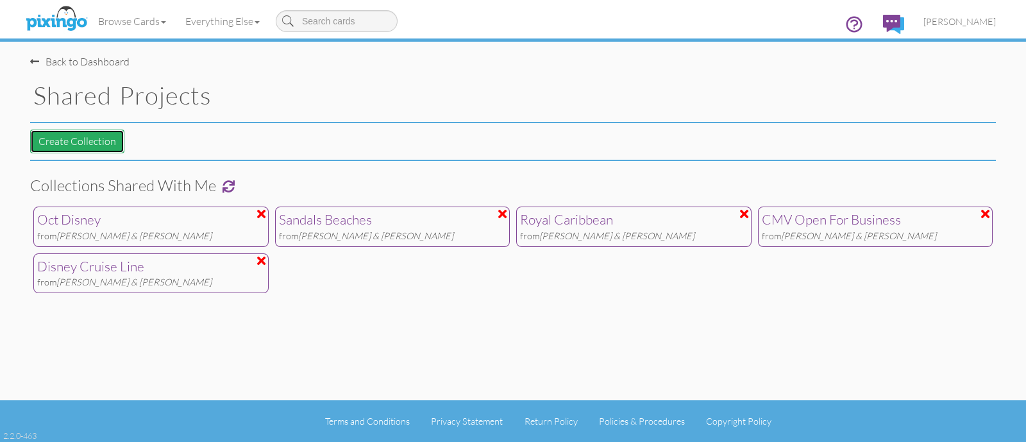
click at [101, 142] on button "Create Collection" at bounding box center [77, 142] width 94 height 24
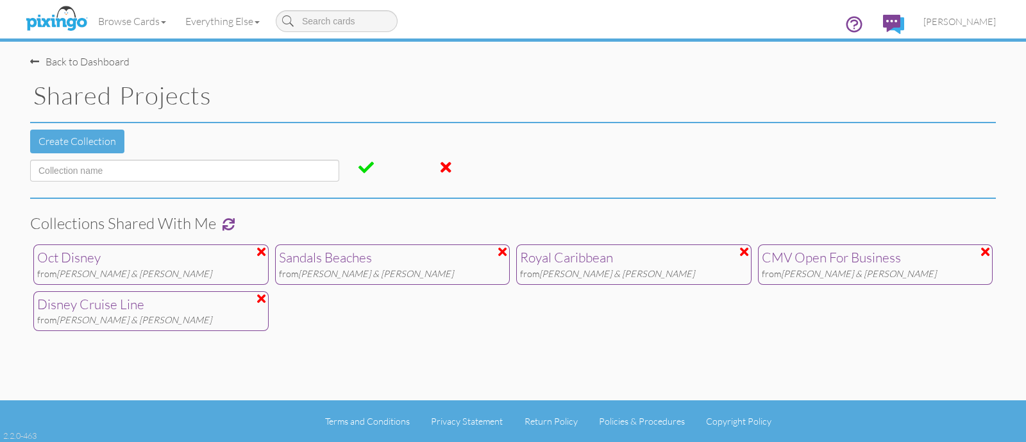
click at [451, 163] on span at bounding box center [446, 167] width 11 height 15
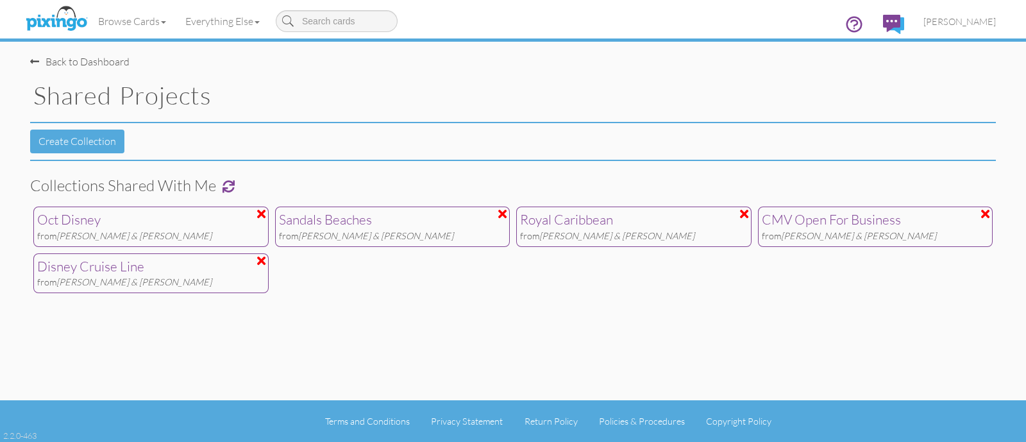
click at [30, 60] on span at bounding box center [34, 61] width 9 height 10
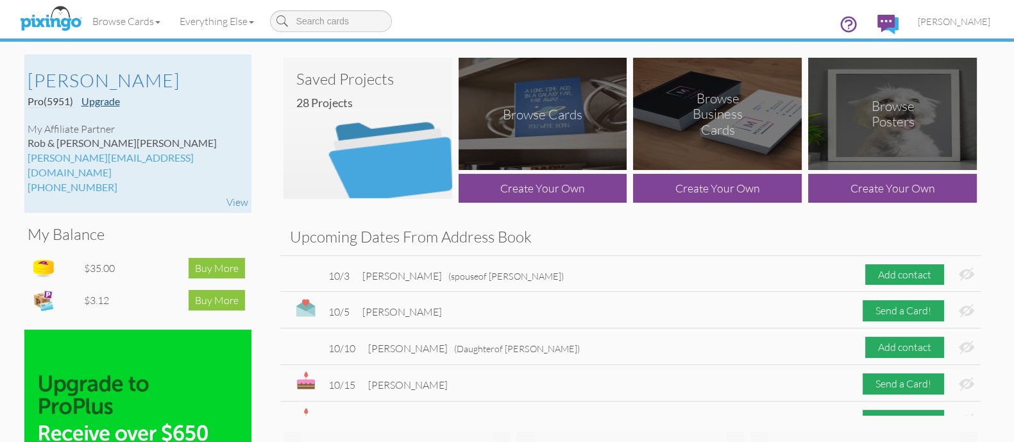
click at [113, 103] on link "Upgrade" at bounding box center [100, 101] width 38 height 12
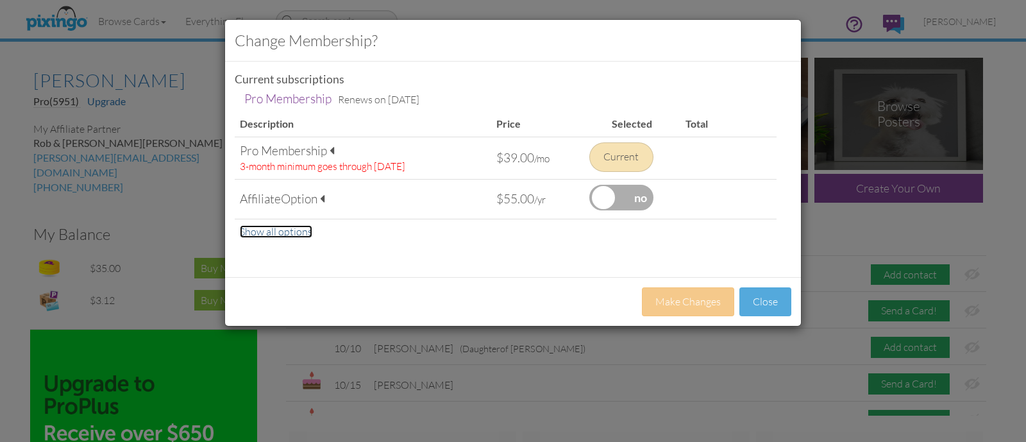
click at [258, 231] on link "Show all options" at bounding box center [276, 231] width 72 height 13
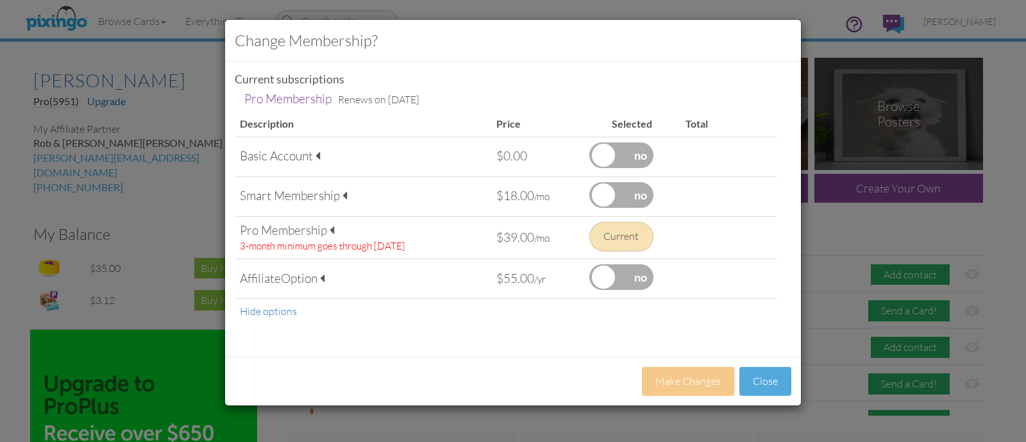
click at [258, 231] on div "Pro Membership" at bounding box center [363, 230] width 246 height 17
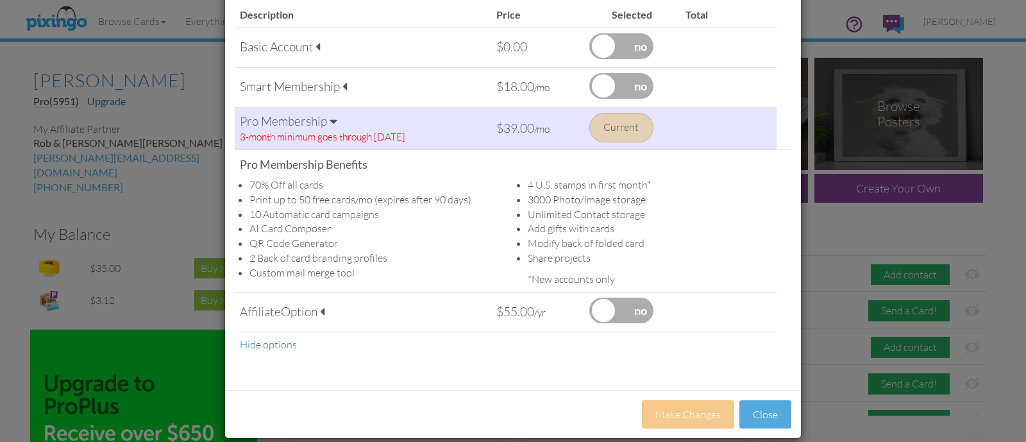
scroll to position [124, 0]
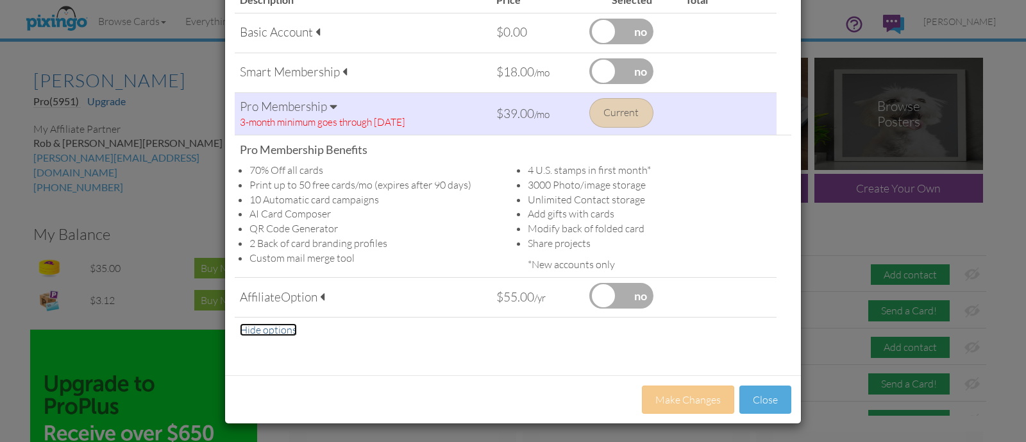
click at [278, 327] on link "Hide options" at bounding box center [268, 329] width 57 height 13
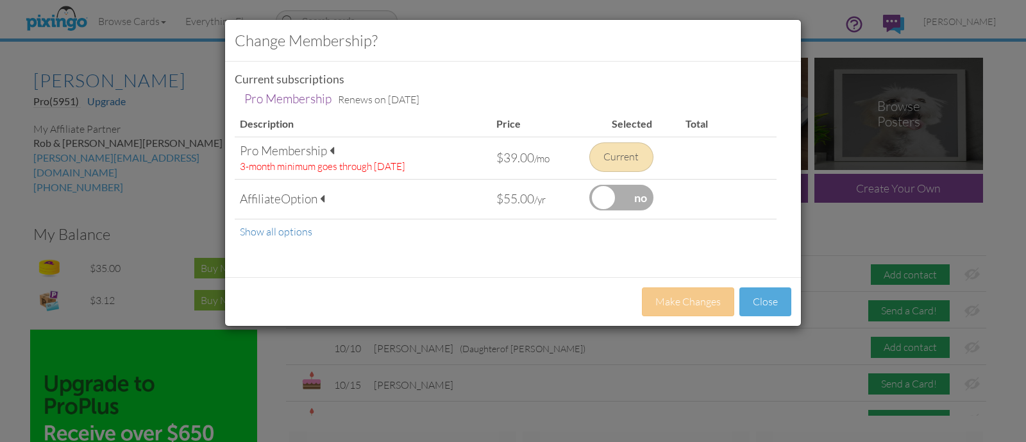
scroll to position [0, 0]
click at [274, 231] on link "Show all options" at bounding box center [276, 231] width 72 height 13
click at [273, 231] on link "Hide options" at bounding box center [268, 231] width 57 height 13
click at [273, 231] on link "Show all options" at bounding box center [276, 231] width 72 height 13
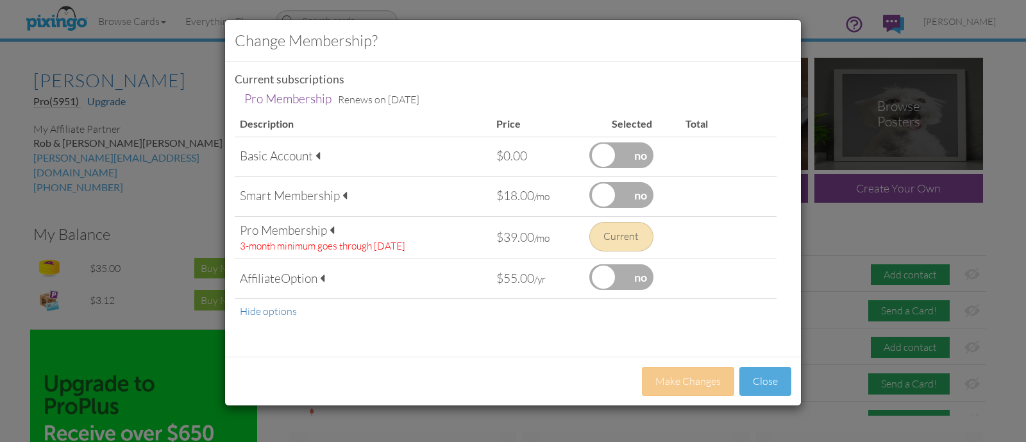
click at [611, 195] on label at bounding box center [621, 195] width 64 height 26
click at [0, 0] on input "checkbox" at bounding box center [0, 0] width 0 height 0
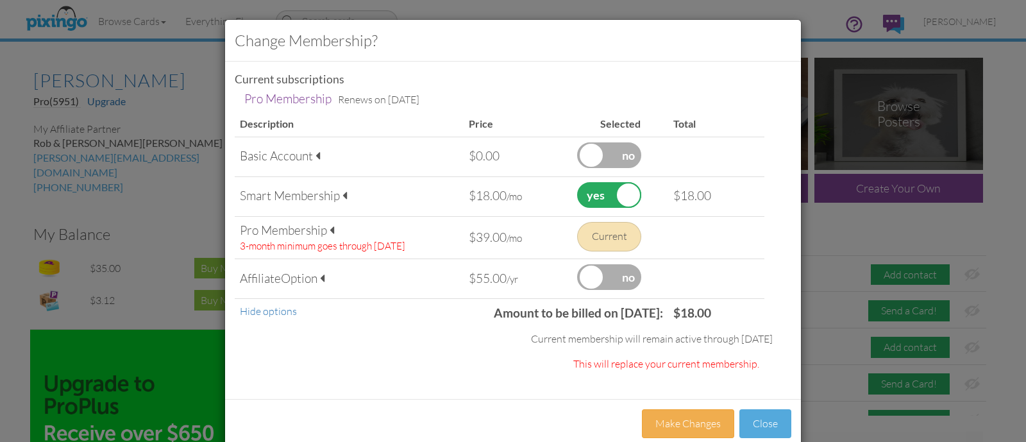
scroll to position [24, 0]
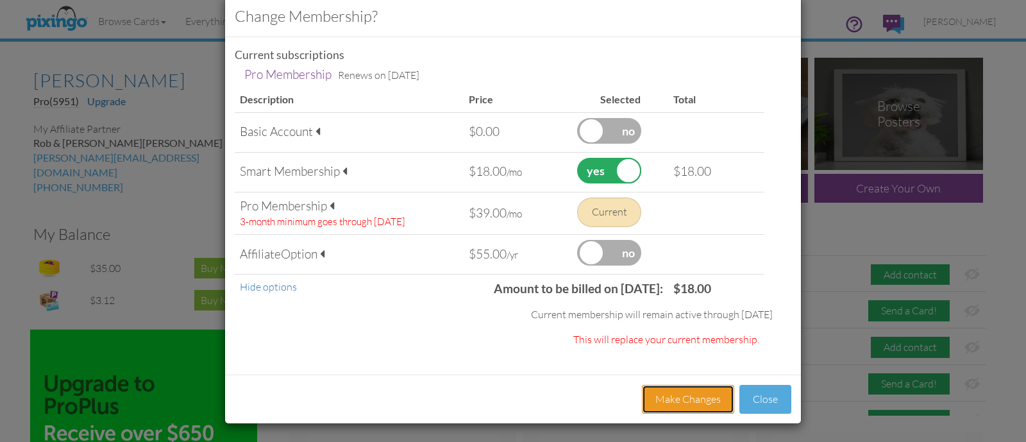
click at [695, 396] on button "Make Changes" at bounding box center [688, 399] width 92 height 29
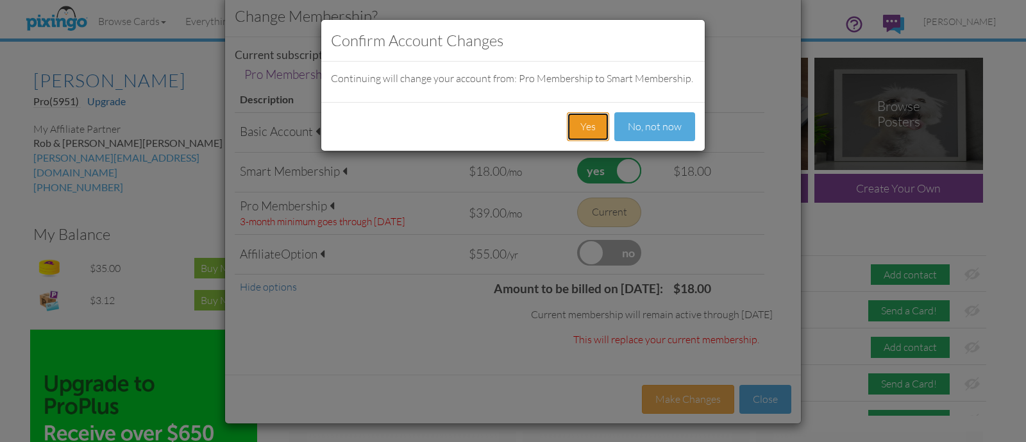
click at [589, 128] on button "Yes" at bounding box center [588, 126] width 42 height 29
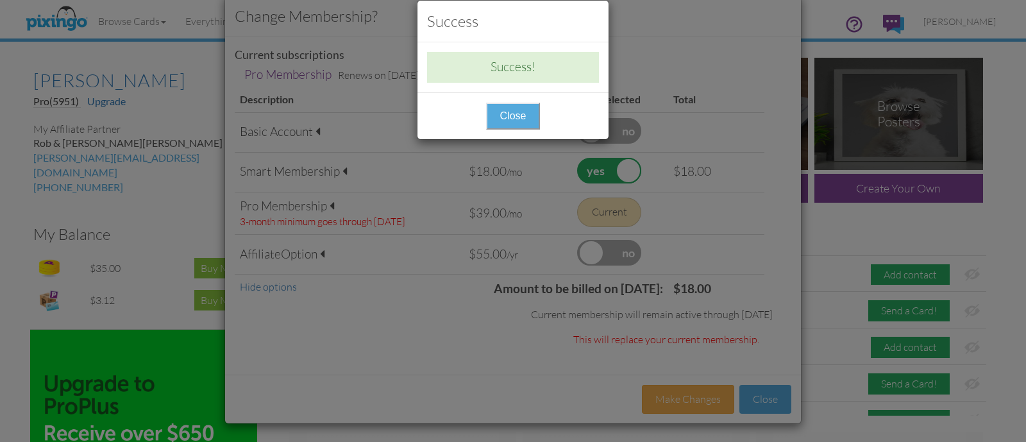
click at [513, 120] on button "Close" at bounding box center [513, 116] width 55 height 27
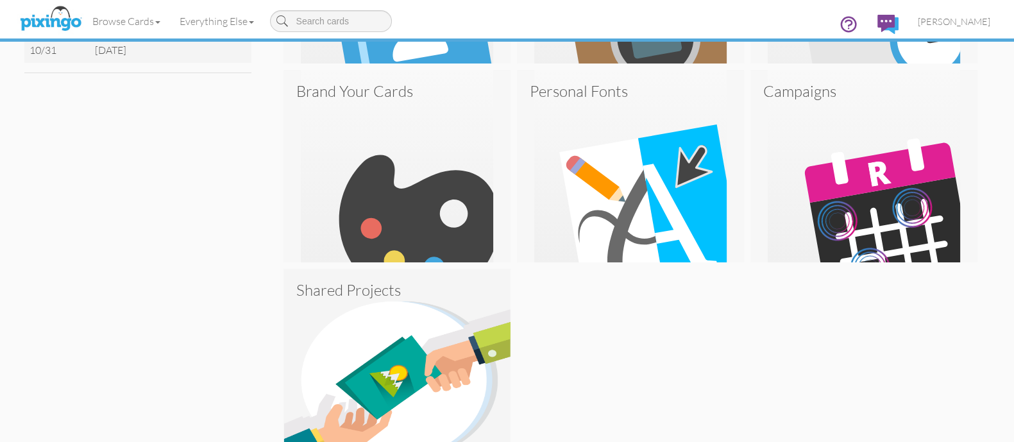
scroll to position [560, 0]
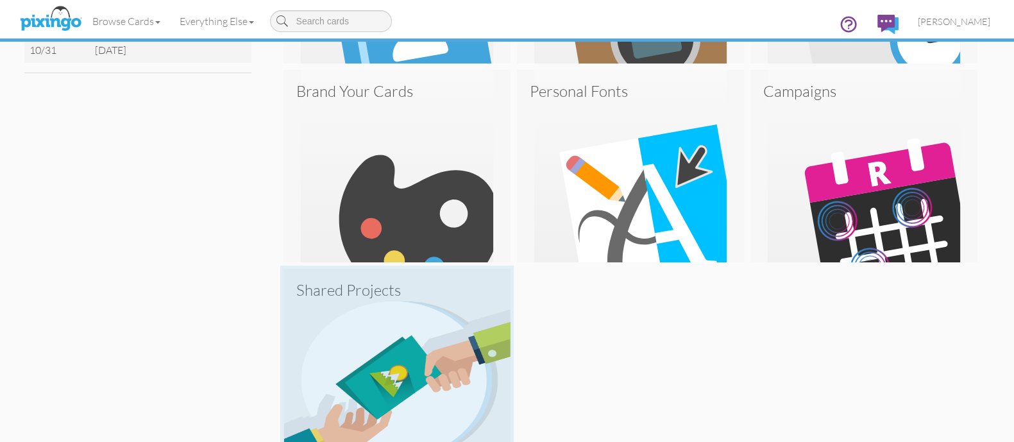
click at [455, 374] on img at bounding box center [396, 365] width 227 height 192
